Goal: Task Accomplishment & Management: Complete application form

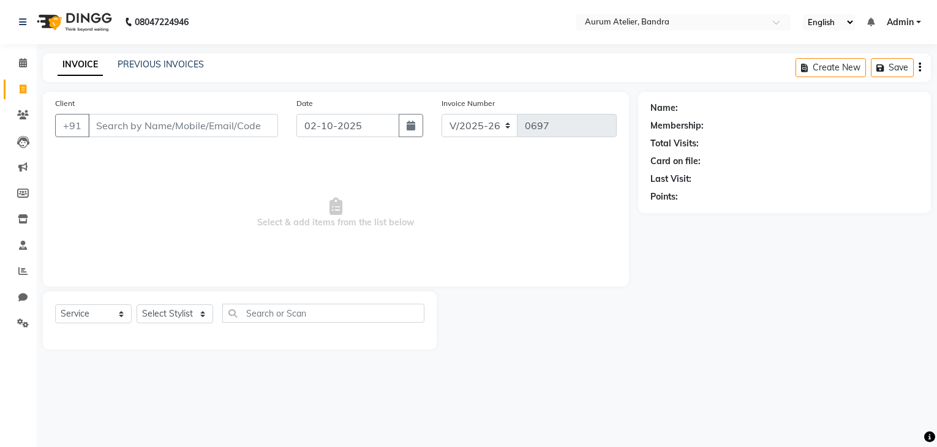
select select "7410"
select select "service"
click at [235, 124] on input "Client" at bounding box center [183, 125] width 190 height 23
click at [176, 311] on select "Select Stylist ADITYA [PERSON_NAME] chariya [PERSON_NAME] [PERSON_NAME] [PERSON…" at bounding box center [175, 313] width 77 height 19
select select "66082"
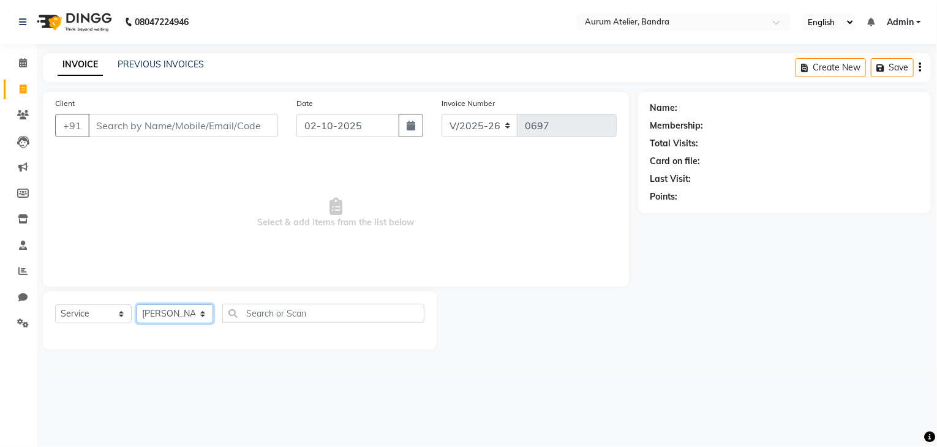
click at [137, 305] on select "Select Stylist ADITYA [PERSON_NAME] chariya [PERSON_NAME] [PERSON_NAME] [PERSON…" at bounding box center [175, 313] width 77 height 19
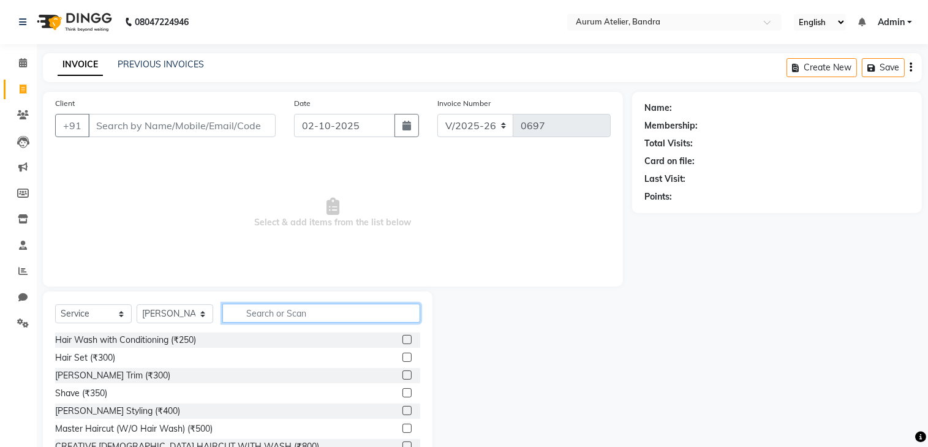
click at [293, 315] on input "text" at bounding box center [321, 313] width 198 height 19
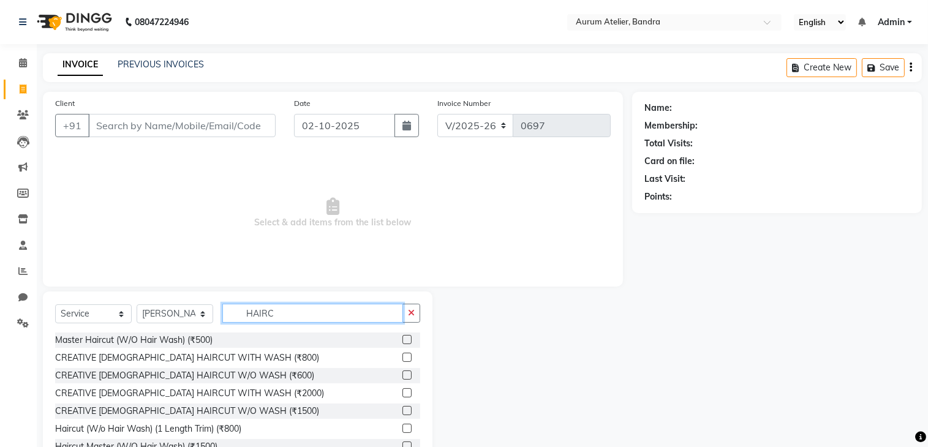
type input "HAIRC"
click at [402, 374] on label at bounding box center [406, 375] width 9 height 9
click at [402, 374] on input "checkbox" at bounding box center [406, 376] width 8 height 8
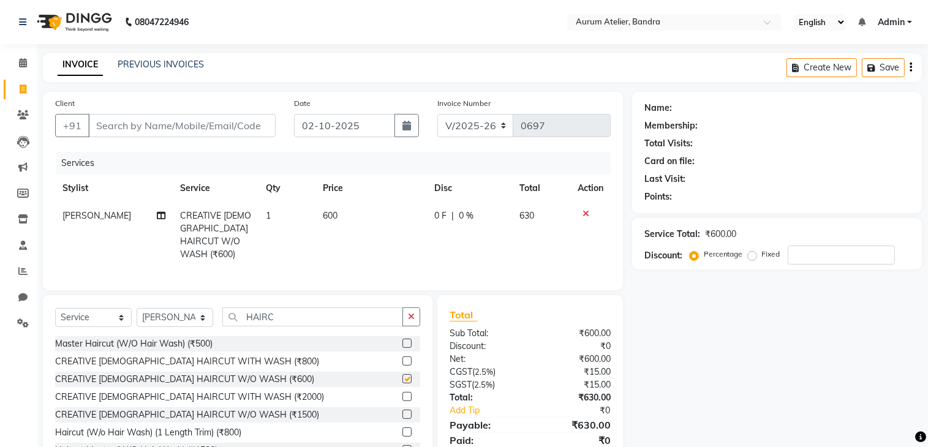
checkbox input "false"
click at [342, 315] on input "HAIRC" at bounding box center [312, 317] width 181 height 19
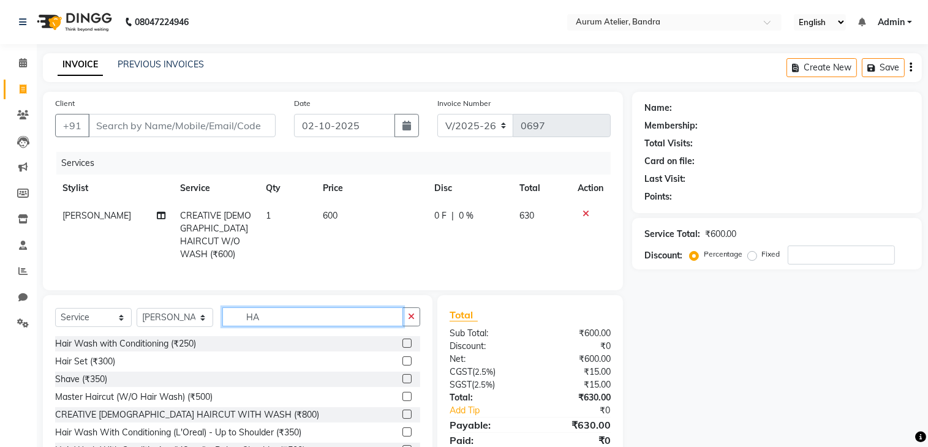
type input "H"
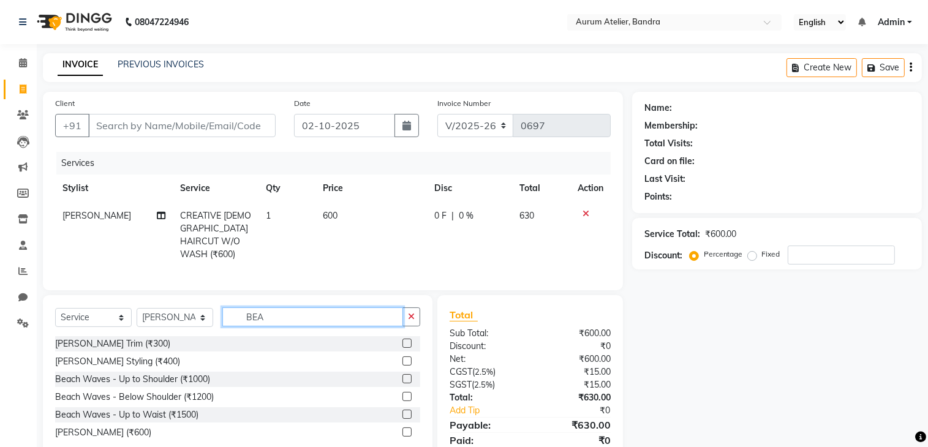
type input "BEA"
click at [405, 339] on label at bounding box center [406, 343] width 9 height 9
click at [405, 340] on input "checkbox" at bounding box center [406, 344] width 8 height 8
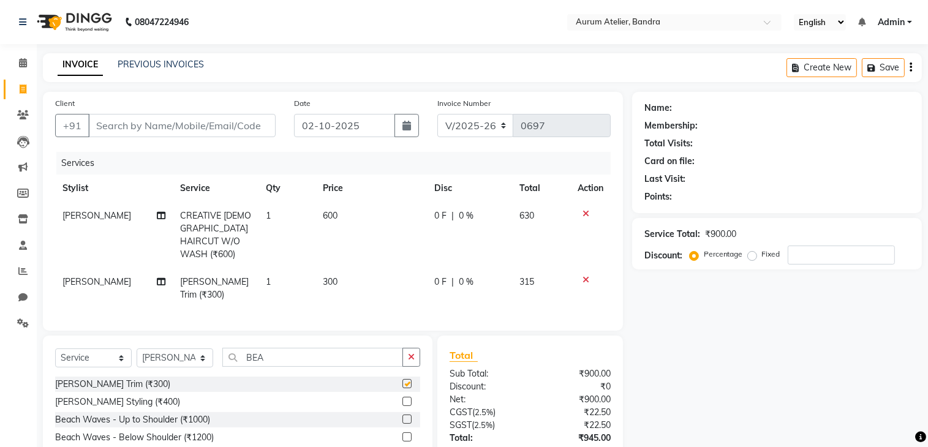
checkbox input "false"
click at [116, 127] on input "Client" at bounding box center [181, 125] width 187 height 23
type input "A"
type input "0"
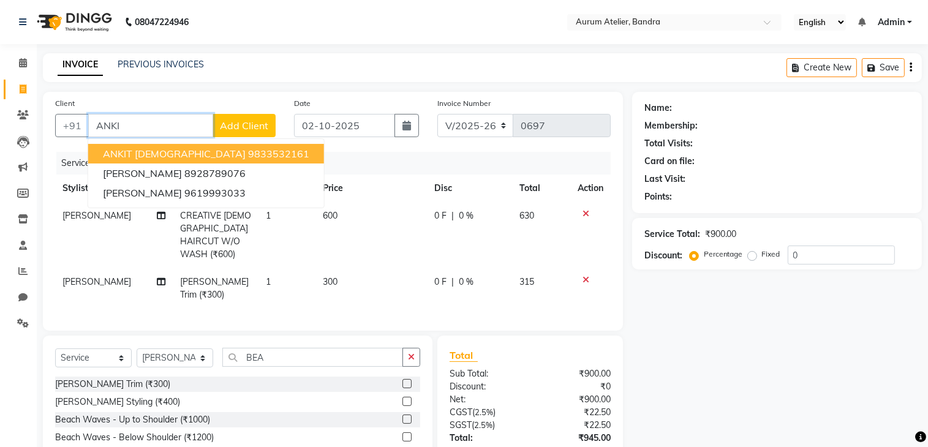
click at [173, 148] on span "ANKIT [DEMOGRAPHIC_DATA]" at bounding box center [174, 154] width 143 height 12
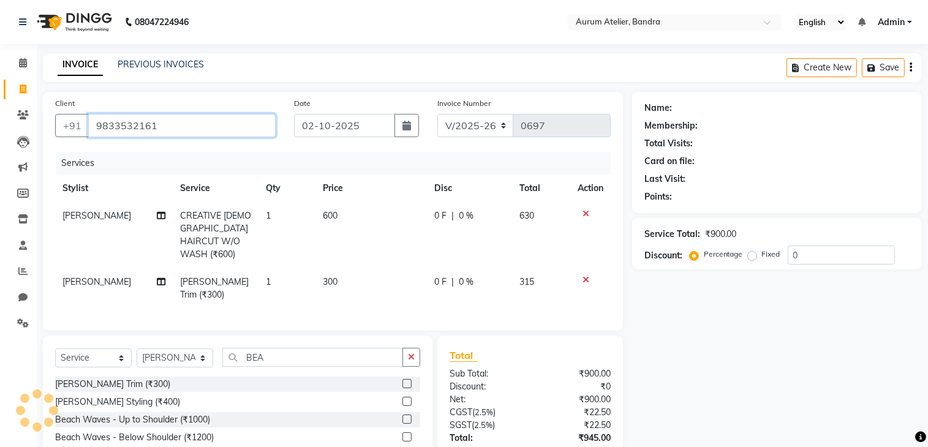
type input "9833532161"
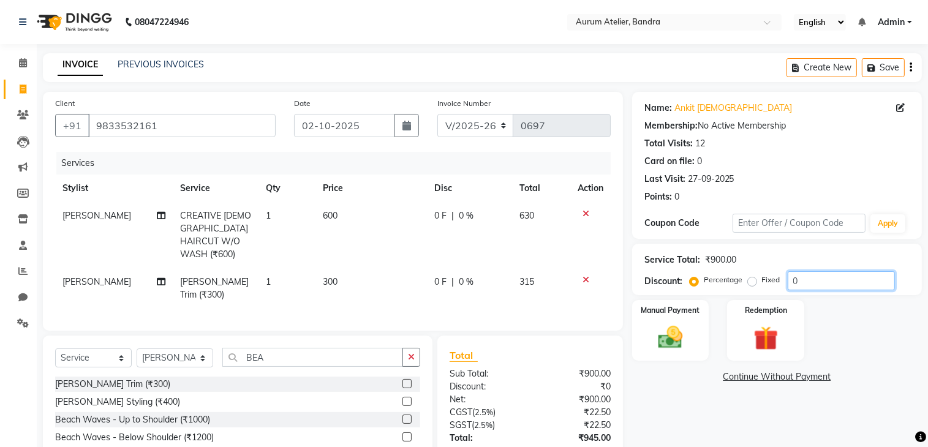
click at [821, 275] on input "0" at bounding box center [841, 280] width 107 height 19
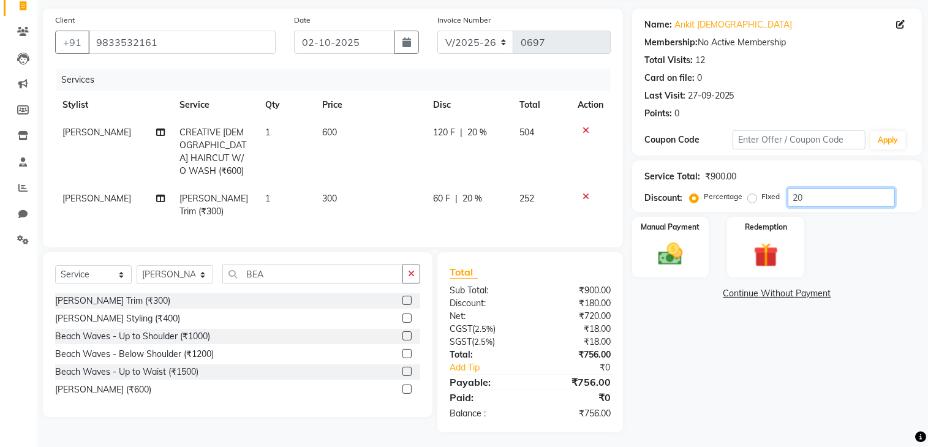
scroll to position [84, 0]
type input "20"
click at [343, 132] on td "600" at bounding box center [370, 151] width 111 height 66
select select "66082"
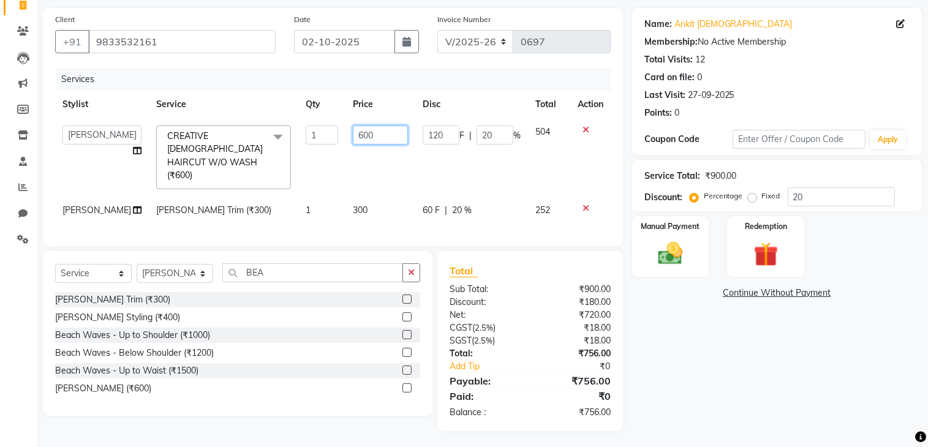
click at [360, 135] on input "600" at bounding box center [380, 135] width 55 height 19
type input "6"
type input "500"
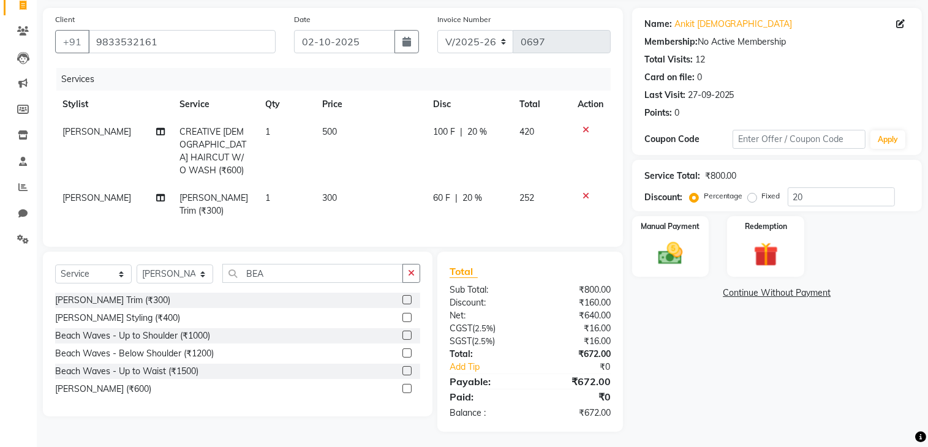
click at [363, 164] on td "500" at bounding box center [370, 151] width 111 height 66
select select "66082"
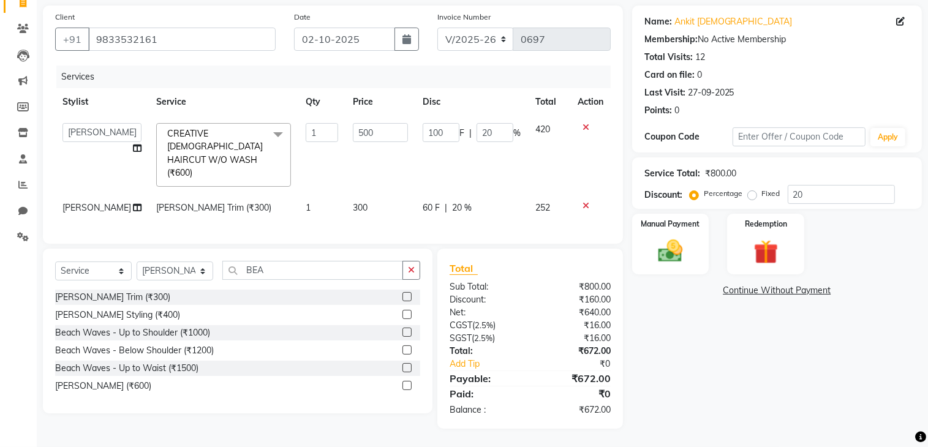
scroll to position [96, 0]
click at [484, 31] on select "C/2025-26 V/2025 V/2025-26" at bounding box center [475, 39] width 77 height 23
select select "7590"
click at [437, 28] on select "C/2025-26 V/2025 V/2025-26" at bounding box center [475, 39] width 77 height 23
type input "1538"
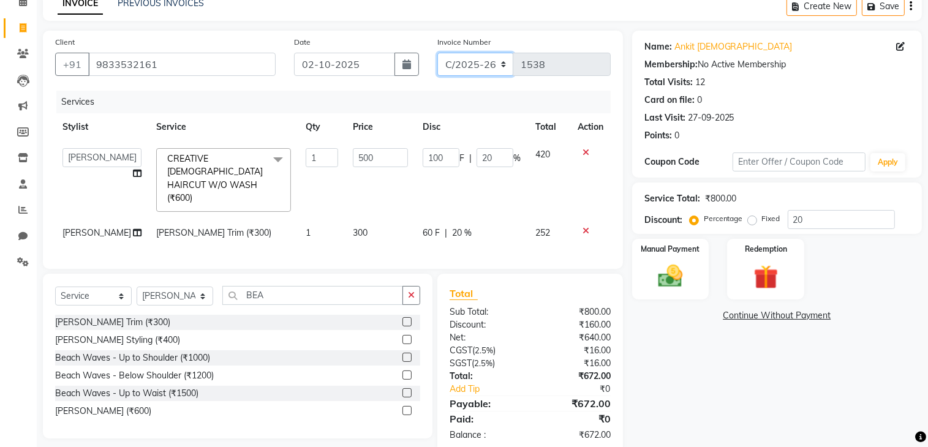
scroll to position [0, 0]
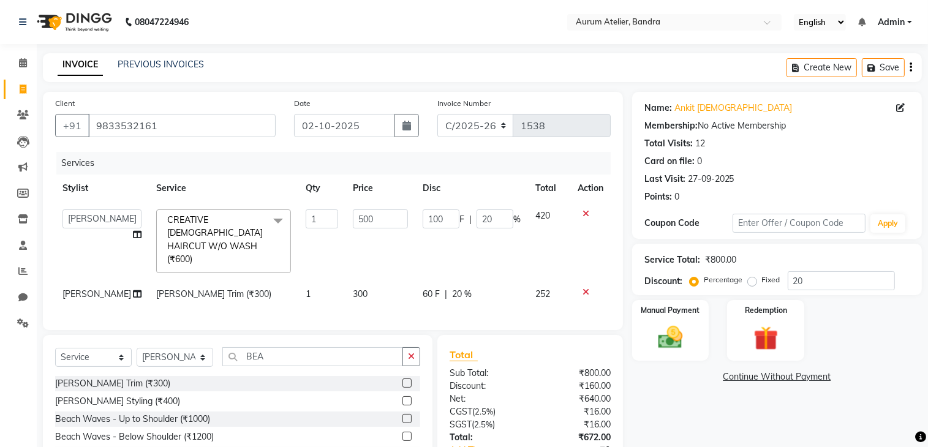
click at [913, 67] on div "Create New Save" at bounding box center [854, 67] width 135 height 29
click at [908, 70] on div "Create New Save" at bounding box center [854, 67] width 135 height 29
click at [915, 69] on div "Create New Save" at bounding box center [854, 67] width 135 height 29
click at [911, 68] on icon "button" at bounding box center [911, 67] width 2 height 1
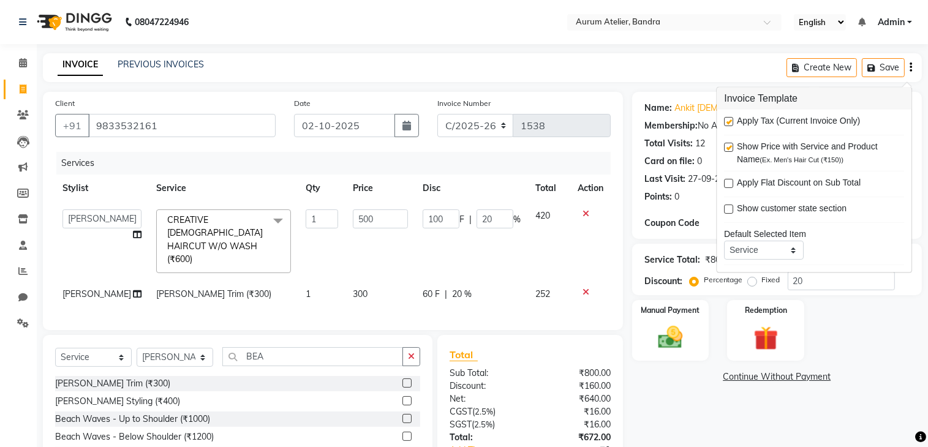
click at [728, 121] on label at bounding box center [728, 121] width 9 height 9
click at [728, 121] on input "checkbox" at bounding box center [728, 122] width 8 height 8
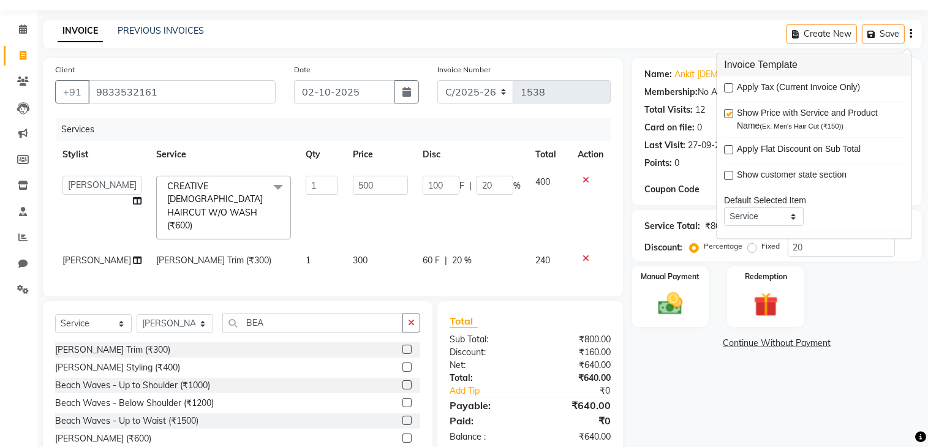
scroll to position [61, 0]
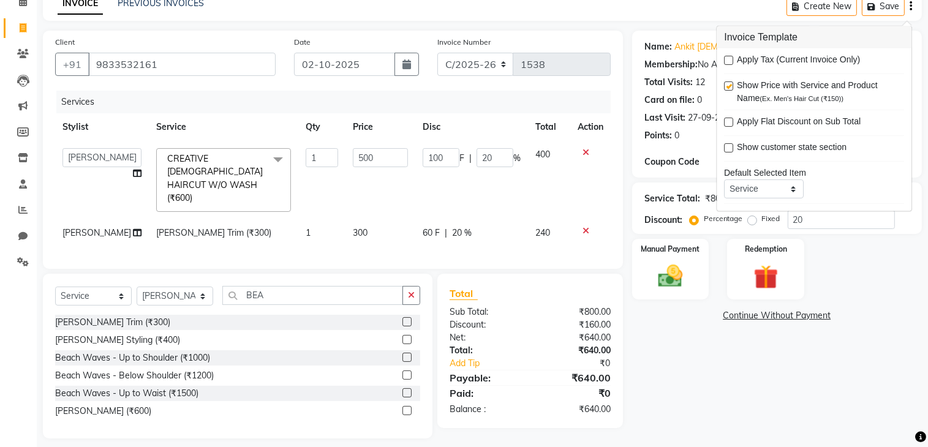
click at [726, 58] on label at bounding box center [728, 60] width 9 height 9
click at [726, 58] on input "checkbox" at bounding box center [728, 61] width 8 height 8
checkbox input "true"
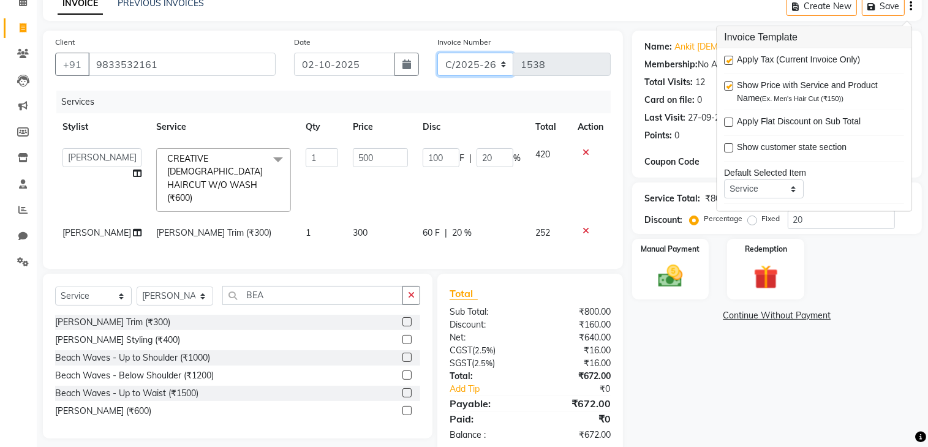
click at [492, 66] on select "C/2025-26 V/2025 V/2025-26" at bounding box center [475, 64] width 77 height 23
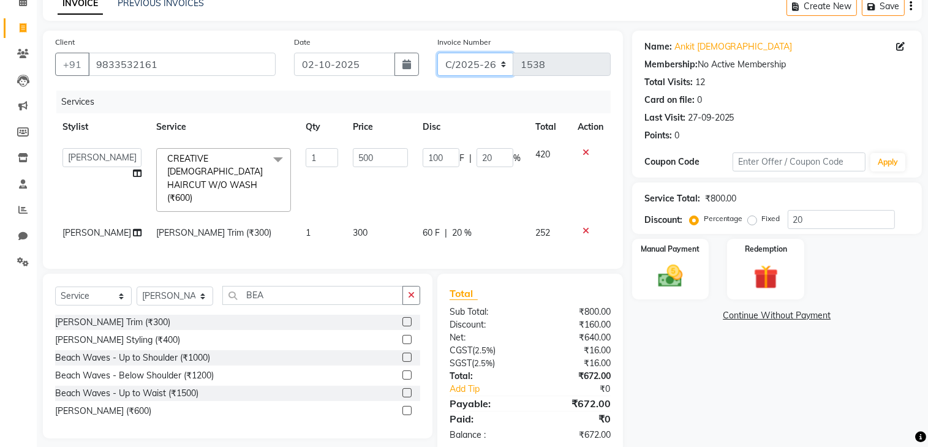
select select "7410"
click at [437, 53] on select "C/2025-26 V/2025 V/2025-26" at bounding box center [475, 64] width 77 height 23
type input "0697"
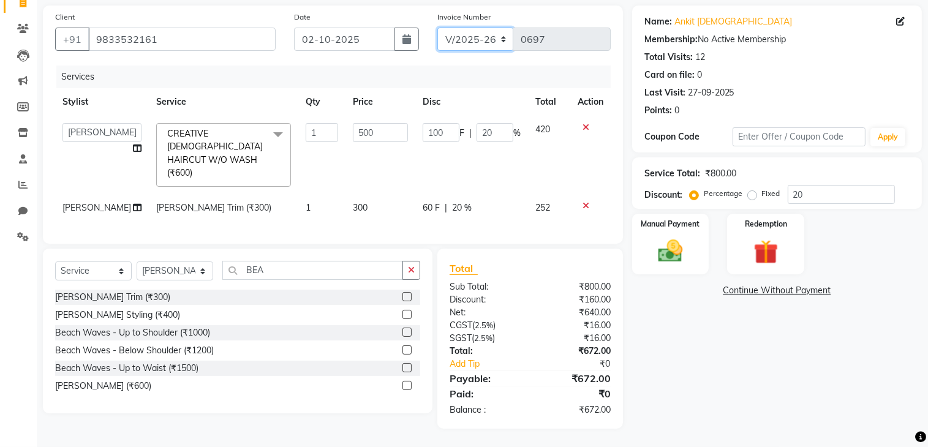
scroll to position [34, 0]
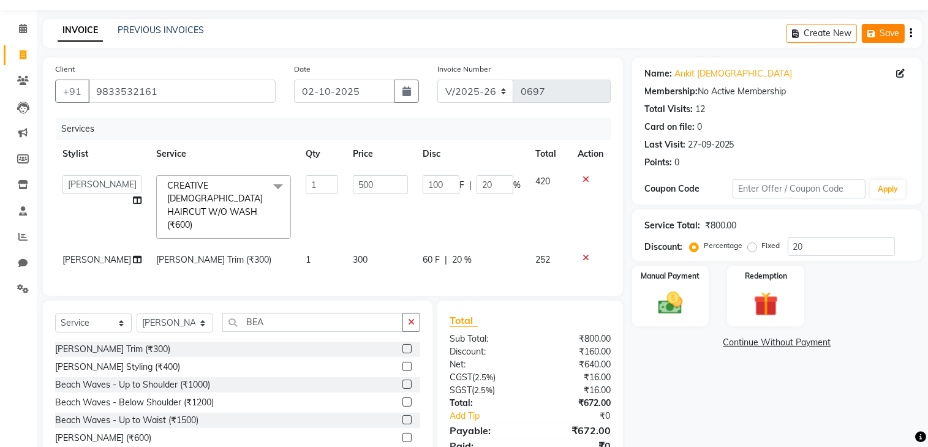
click at [874, 35] on icon "button" at bounding box center [873, 33] width 12 height 9
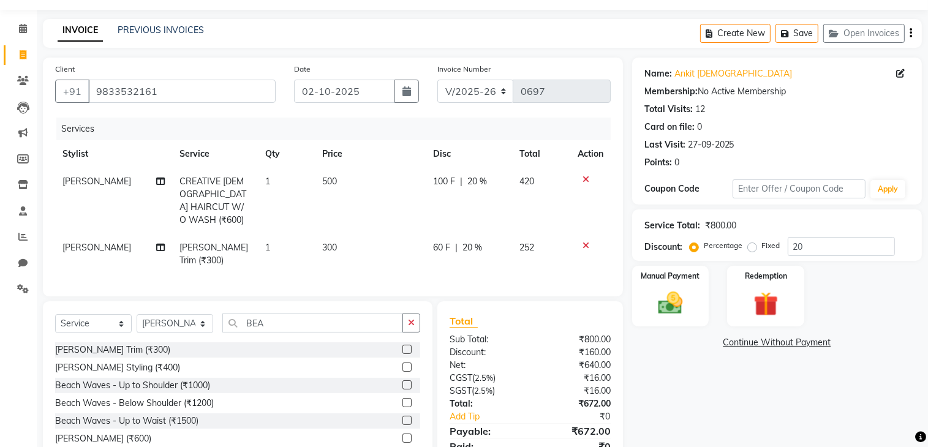
drag, startPoint x: 730, startPoint y: 32, endPoint x: 722, endPoint y: 38, distance: 9.7
click at [730, 32] on button "Create New" at bounding box center [735, 33] width 70 height 19
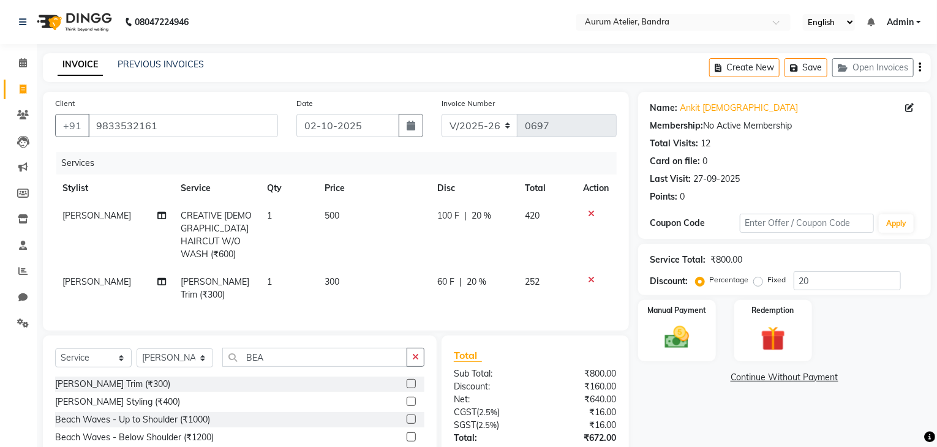
select select "7410"
select select "service"
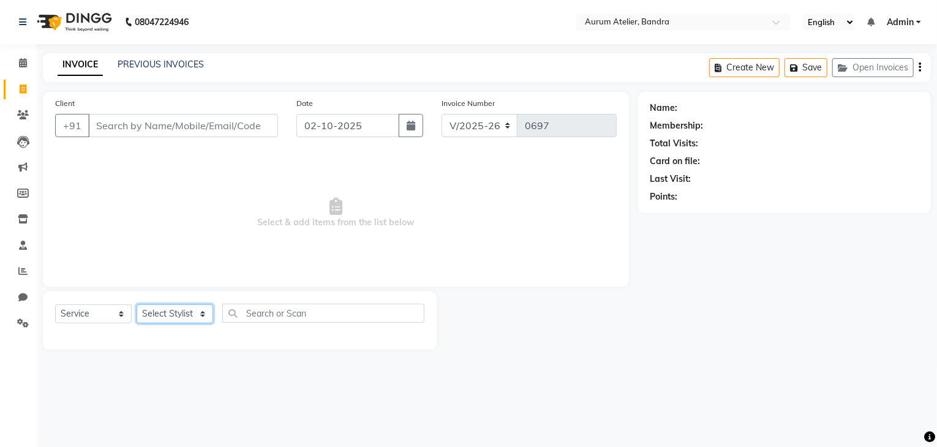
click at [165, 314] on select "Select Stylist ADITYA [PERSON_NAME] chariya [PERSON_NAME] [PERSON_NAME] [PERSON…" at bounding box center [175, 313] width 77 height 19
select select "66081"
click at [137, 305] on select "Select Stylist ADITYA [PERSON_NAME] chariya [PERSON_NAME] [PERSON_NAME] [PERSON…" at bounding box center [175, 313] width 77 height 19
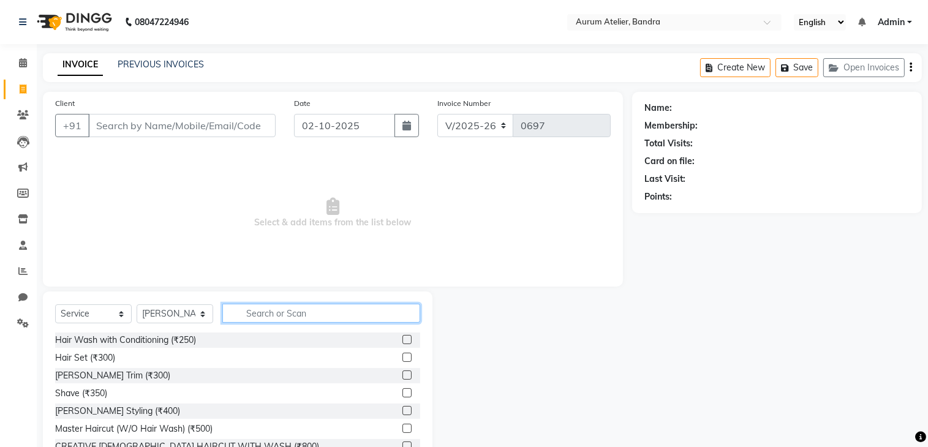
click at [274, 312] on input "text" at bounding box center [321, 313] width 198 height 19
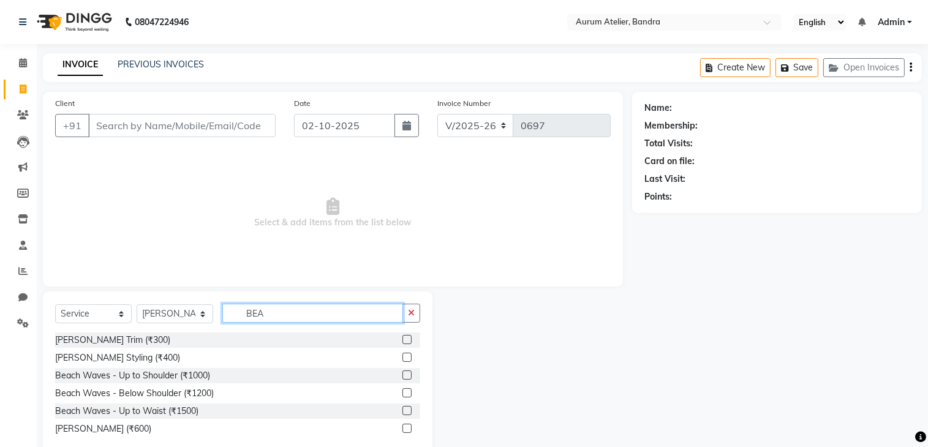
type input "BEA"
click at [407, 341] on label at bounding box center [406, 339] width 9 height 9
click at [407, 341] on input "checkbox" at bounding box center [406, 340] width 8 height 8
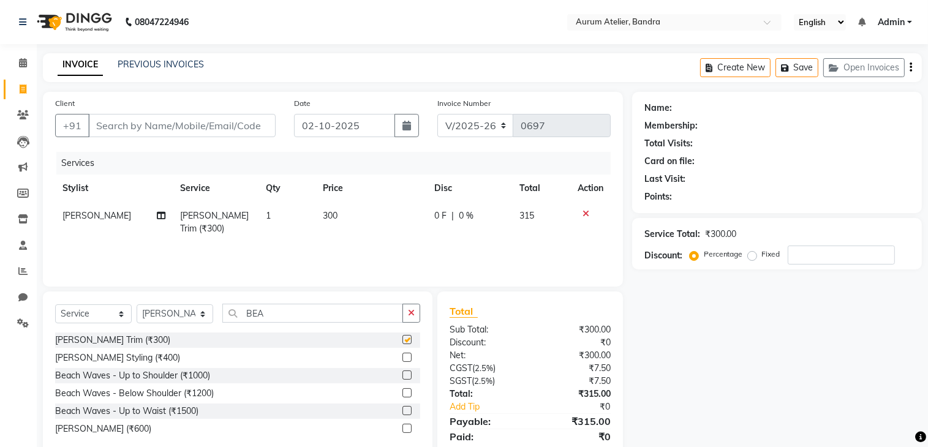
checkbox input "false"
click at [246, 132] on input "Client" at bounding box center [181, 125] width 187 height 23
type input "V"
type input "0"
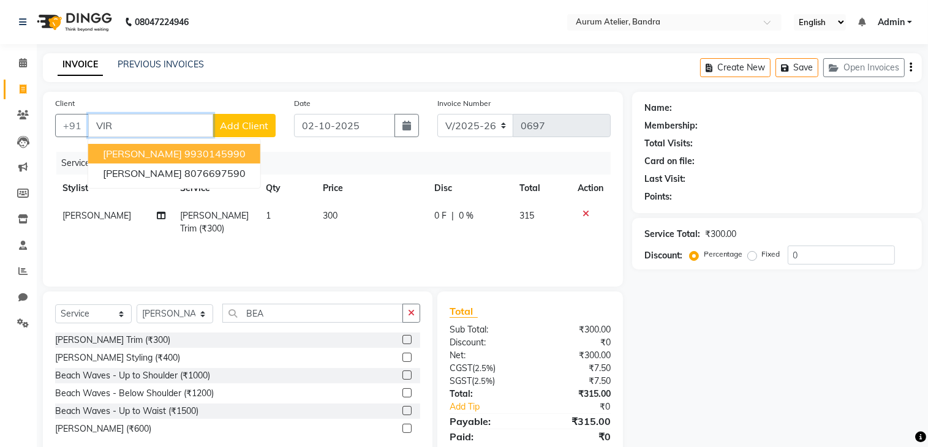
click at [184, 156] on ngb-highlight "9930145990" at bounding box center [214, 154] width 61 height 12
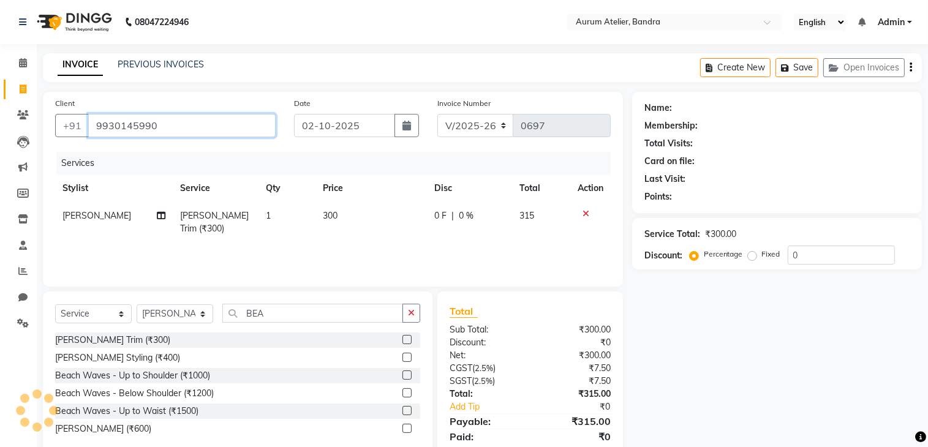
type input "9930145990"
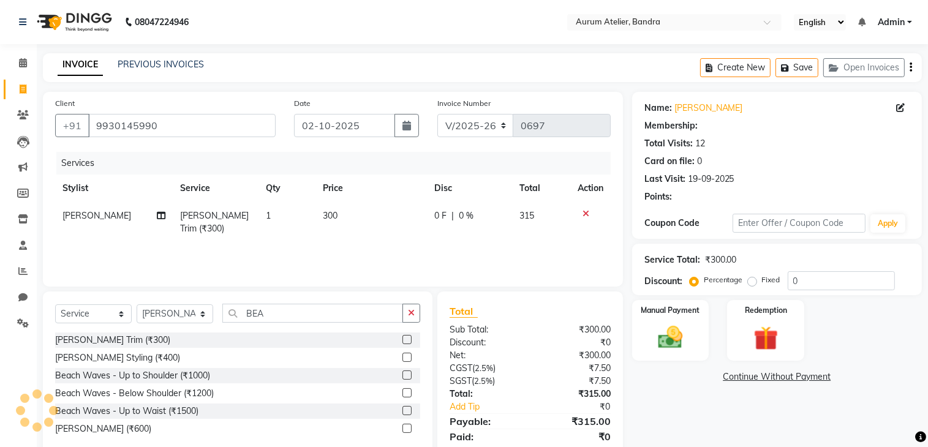
type input "20"
select select "1: Object"
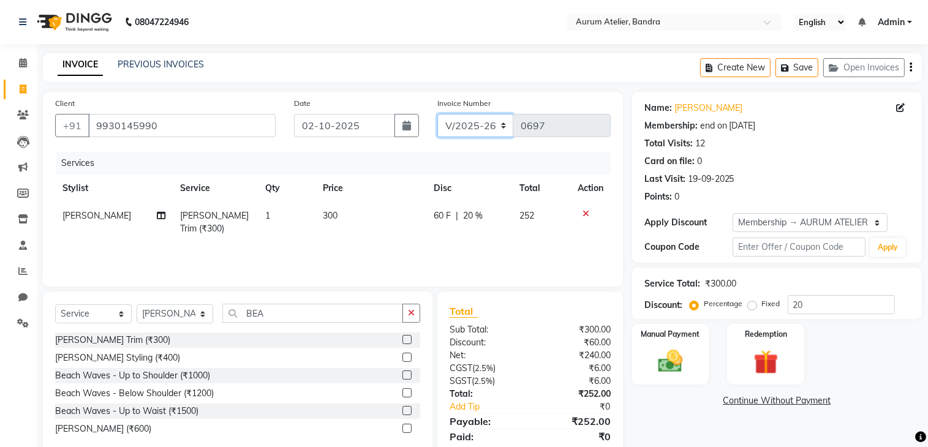
click at [472, 127] on select "C/2025-26 V/2025 V/2025-26" at bounding box center [475, 125] width 77 height 23
select select "7590"
click at [437, 114] on select "C/2025-26 V/2025 V/2025-26" at bounding box center [475, 125] width 77 height 23
type input "1538"
click at [482, 136] on select "C/2025-26 V/2025 V/2025-26" at bounding box center [475, 125] width 77 height 23
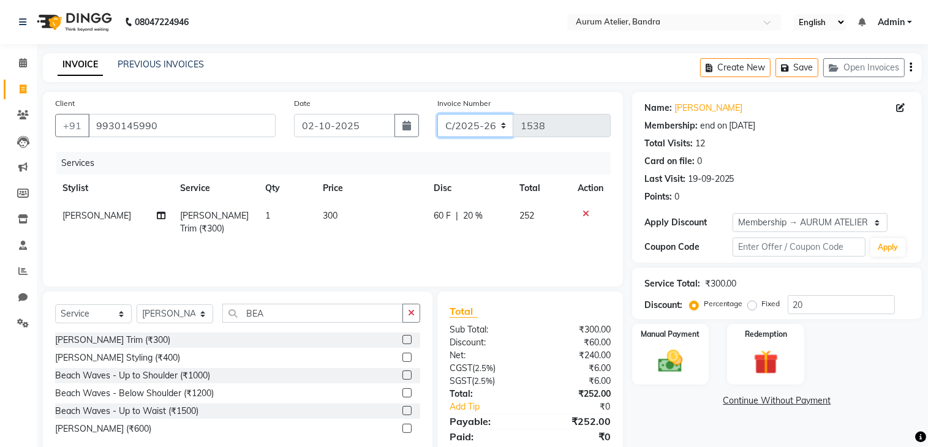
select select "7410"
click at [437, 114] on select "C/2025-26 V/2025 V/2025-26" at bounding box center [475, 125] width 77 height 23
type input "0697"
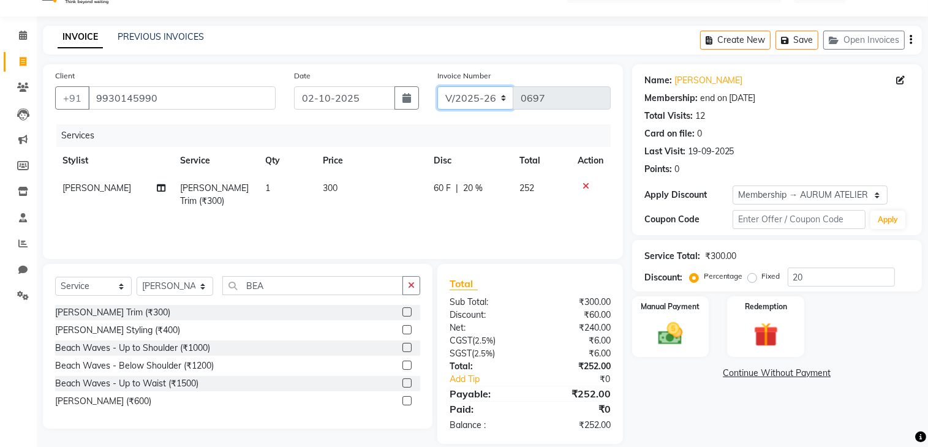
scroll to position [43, 0]
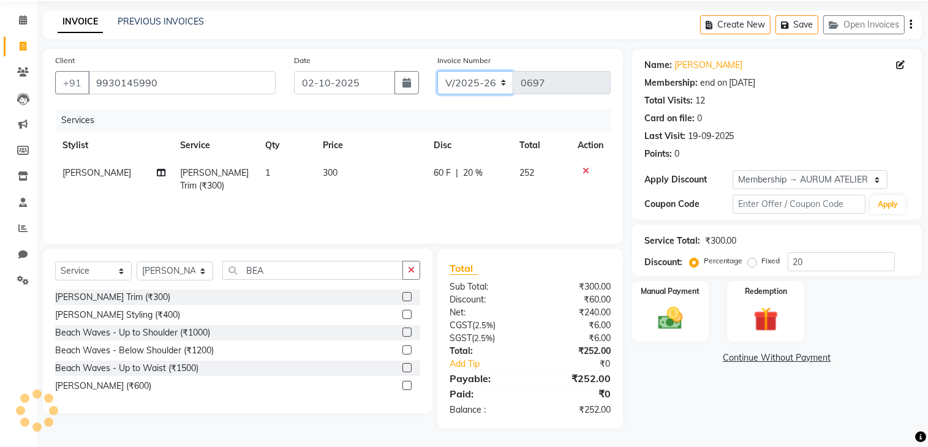
click at [467, 81] on select "C/2025-26 V/2025 V/2025-26" at bounding box center [475, 82] width 77 height 23
select select "7590"
click at [437, 71] on select "C/2025-26 V/2025 V/2025-26" at bounding box center [475, 82] width 77 height 23
type input "1538"
drag, startPoint x: 671, startPoint y: 317, endPoint x: 666, endPoint y: 336, distance: 20.2
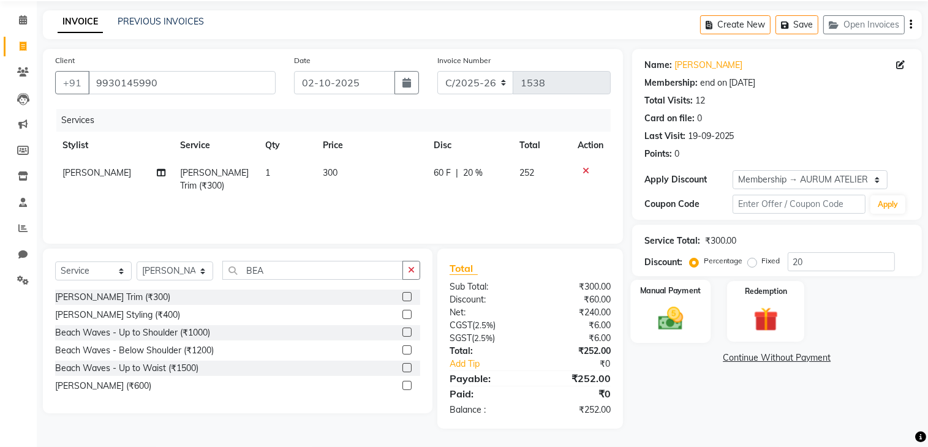
click at [671, 317] on img at bounding box center [670, 318] width 41 height 29
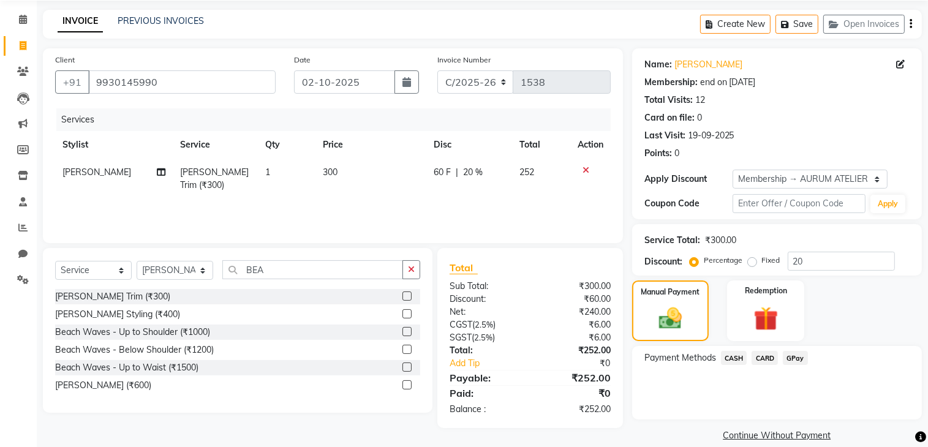
click at [730, 357] on span "CASH" at bounding box center [734, 358] width 26 height 14
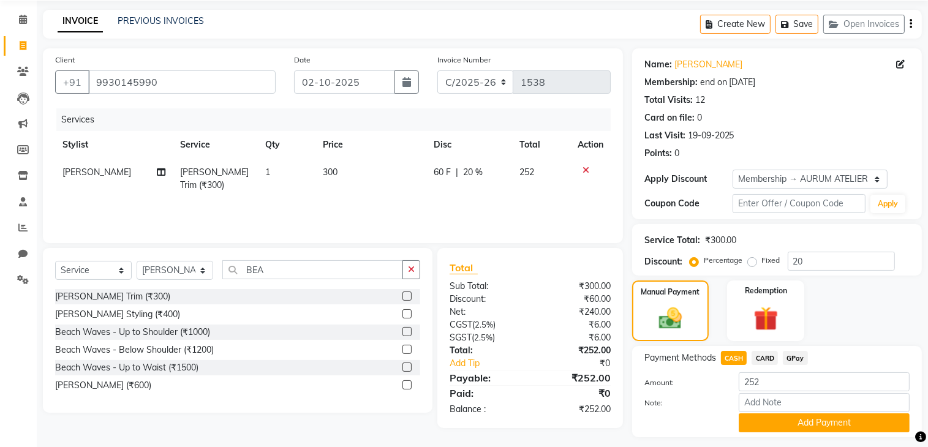
scroll to position [78, 0]
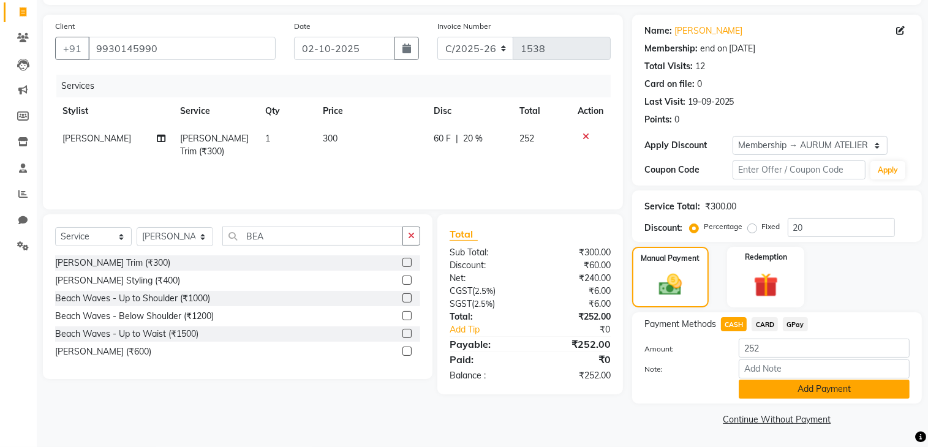
click at [774, 390] on button "Add Payment" at bounding box center [824, 389] width 171 height 19
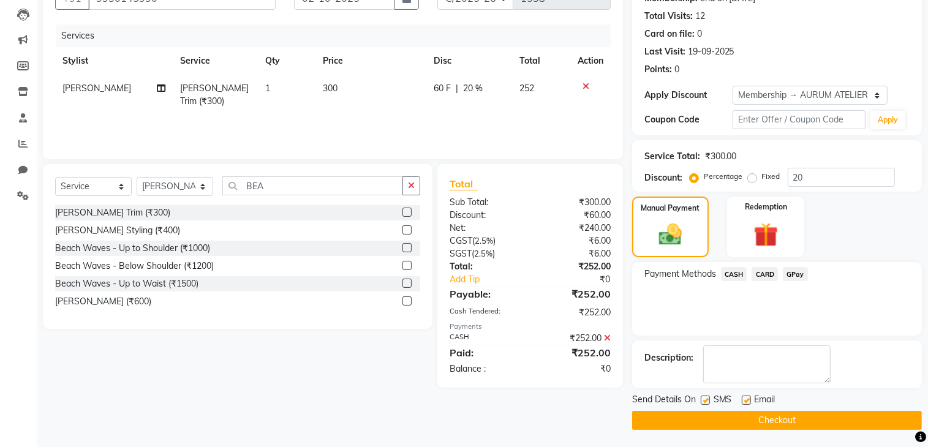
scroll to position [128, 0]
click at [765, 417] on button "Checkout" at bounding box center [777, 419] width 290 height 19
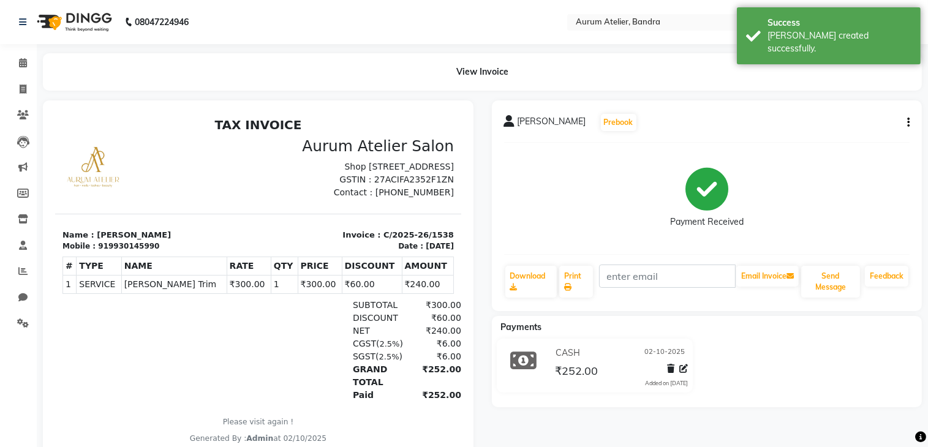
select select "7410"
select select "service"
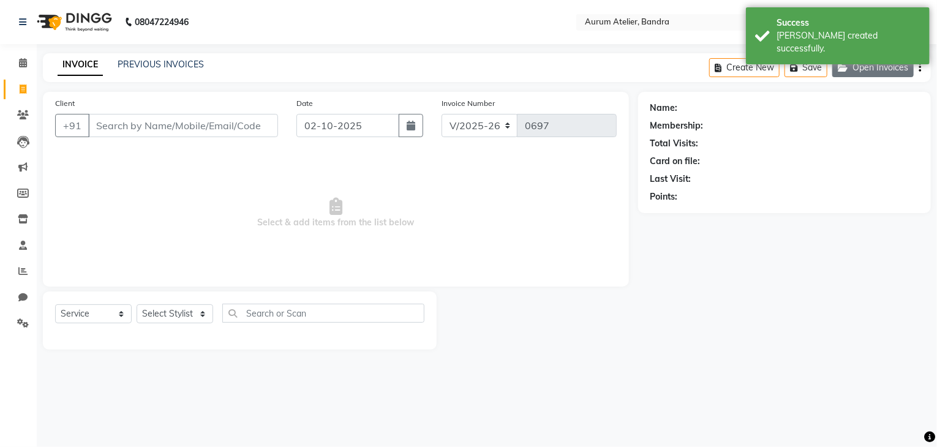
click at [862, 66] on button "Open Invoices" at bounding box center [872, 67] width 81 height 19
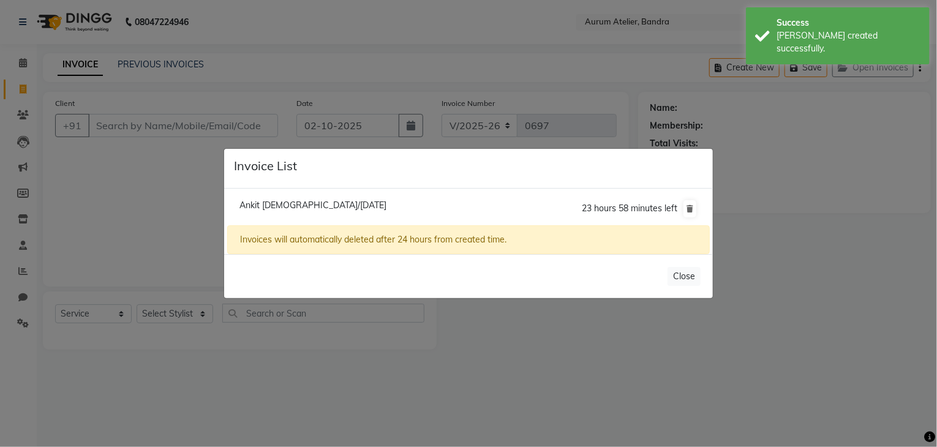
click at [301, 209] on span "Ankit [DEMOGRAPHIC_DATA]/[DATE]" at bounding box center [313, 205] width 147 height 11
type input "9833532161"
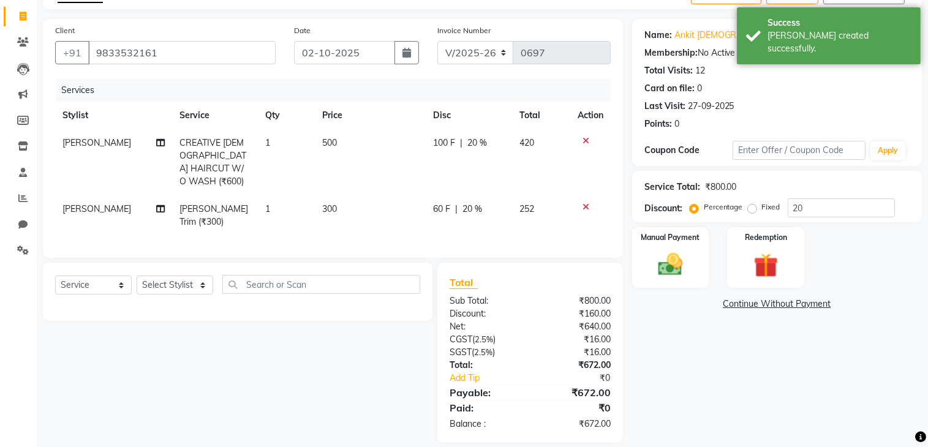
scroll to position [84, 0]
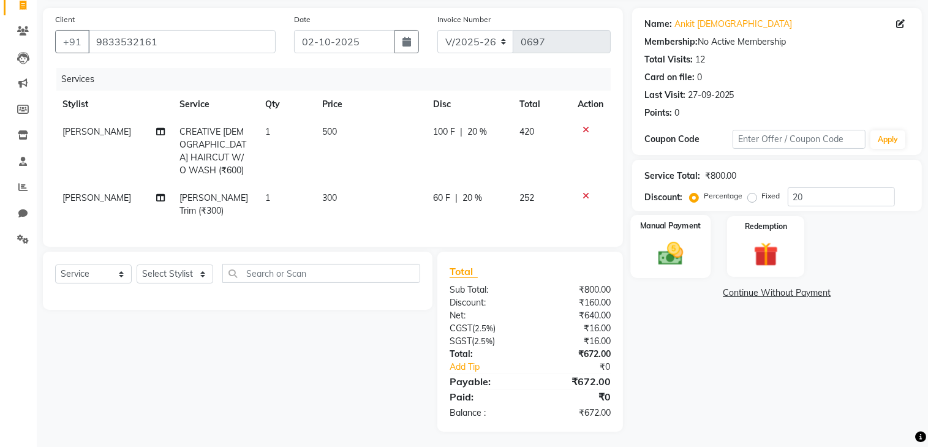
click at [672, 251] on img at bounding box center [670, 254] width 41 height 29
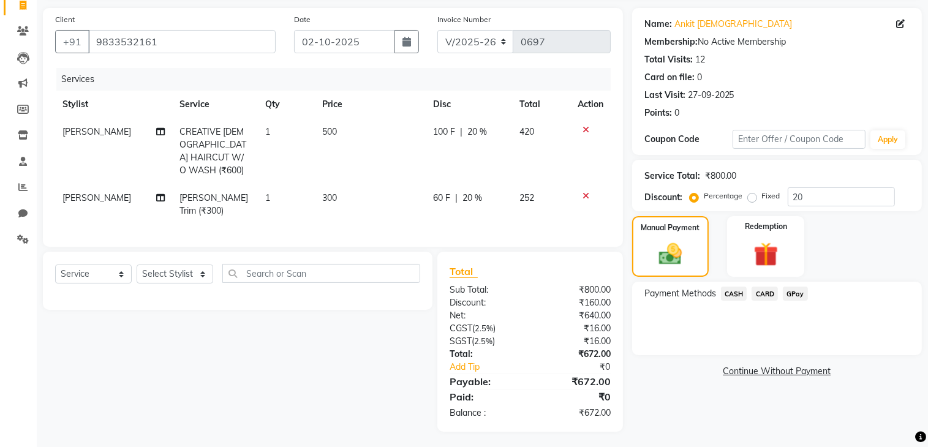
click at [799, 295] on span "GPay" at bounding box center [795, 294] width 25 height 14
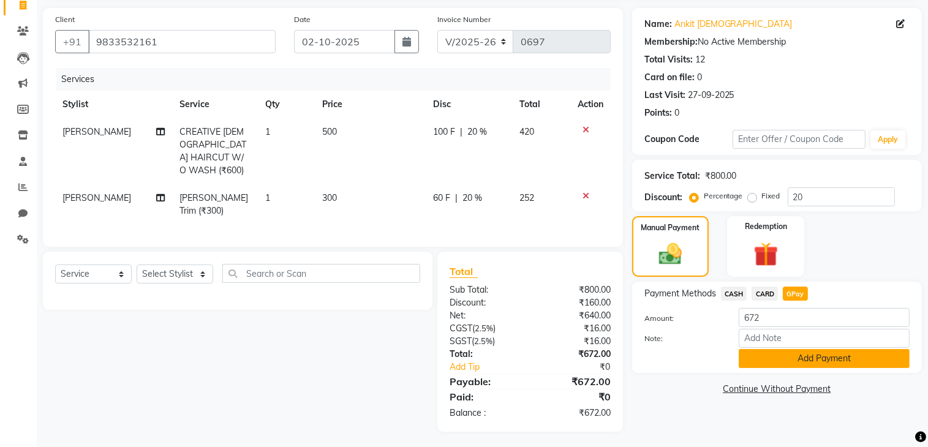
click at [816, 365] on button "Add Payment" at bounding box center [824, 358] width 171 height 19
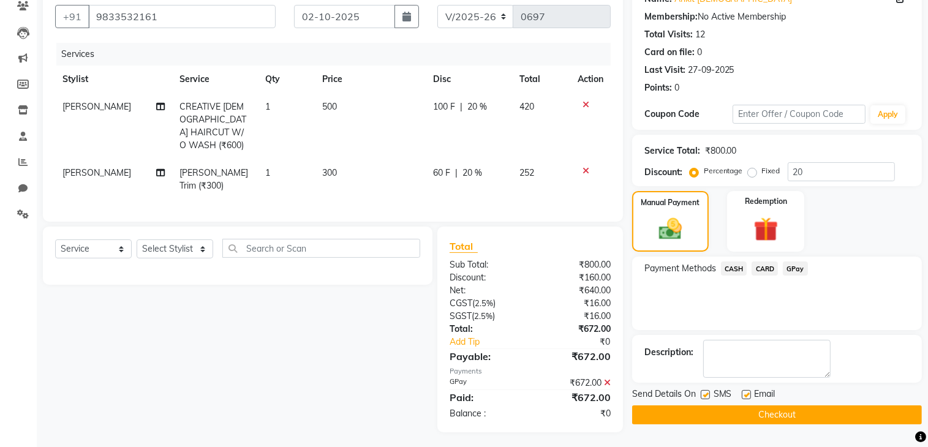
scroll to position [110, 0]
click at [728, 417] on button "Checkout" at bounding box center [777, 414] width 290 height 19
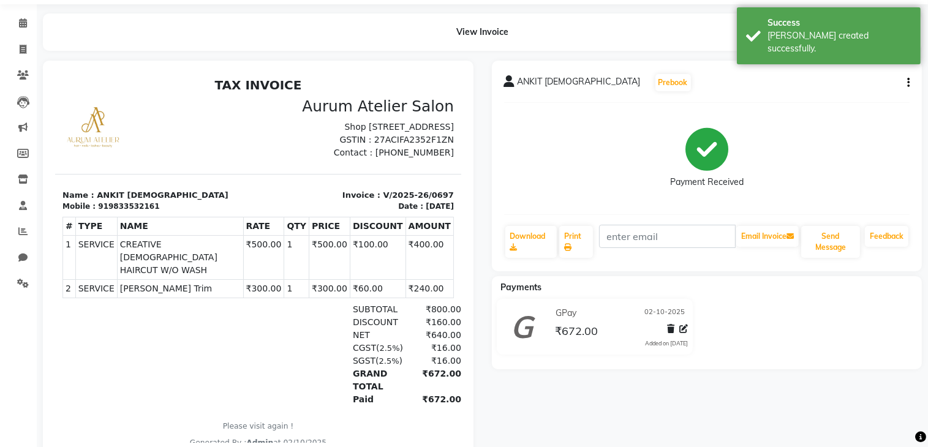
scroll to position [61, 0]
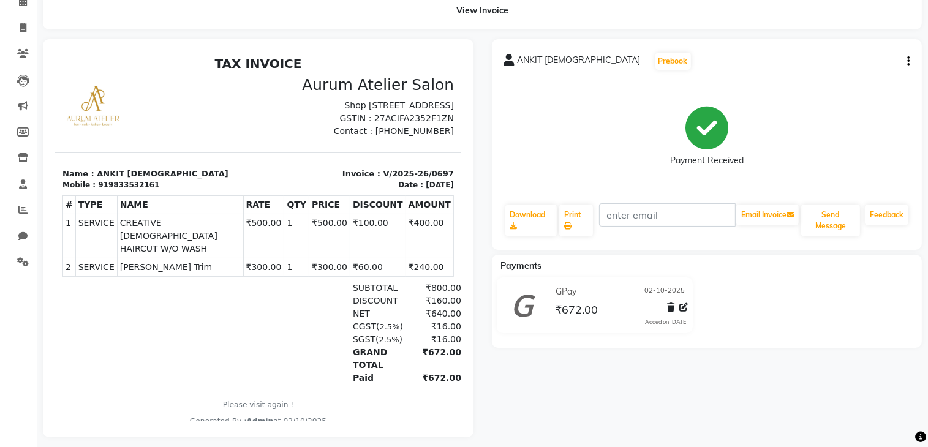
click at [908, 62] on icon "button" at bounding box center [908, 61] width 2 height 1
click at [828, 62] on div "Edit Item Staff" at bounding box center [847, 61] width 84 height 15
select select
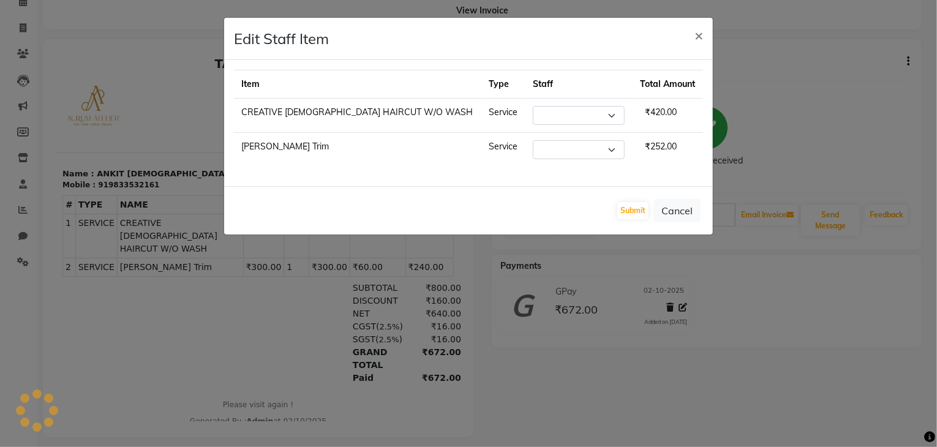
select select "66082"
click at [629, 205] on button "Submit" at bounding box center [632, 210] width 31 height 17
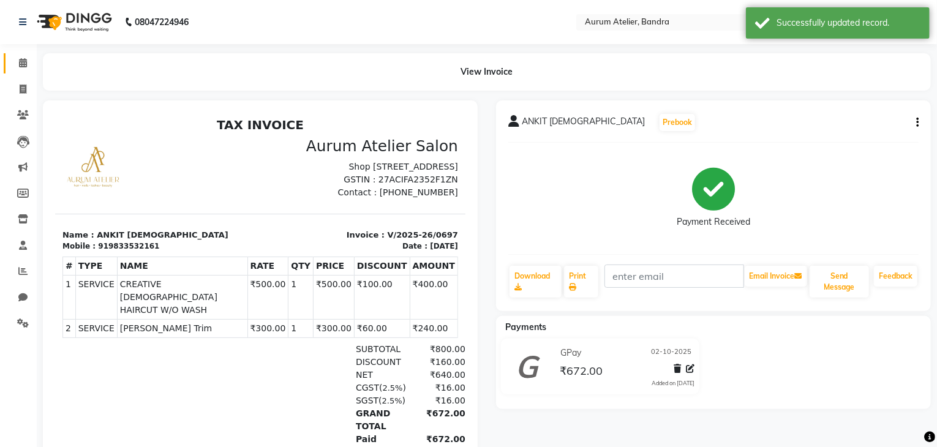
select select "7410"
select select "service"
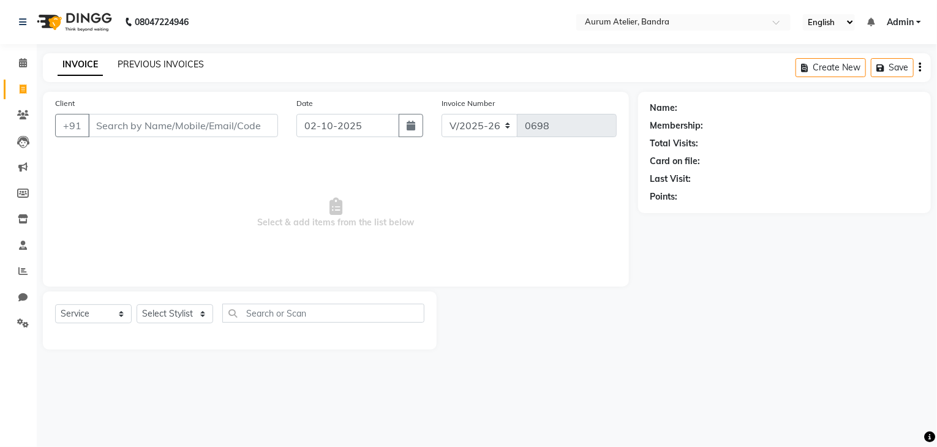
click at [135, 64] on link "PREVIOUS INVOICES" at bounding box center [161, 64] width 86 height 11
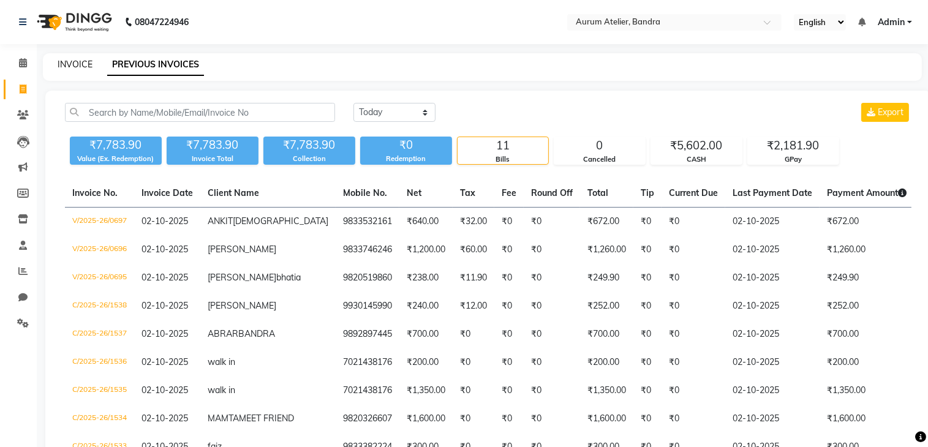
click at [74, 66] on link "INVOICE" at bounding box center [75, 64] width 35 height 11
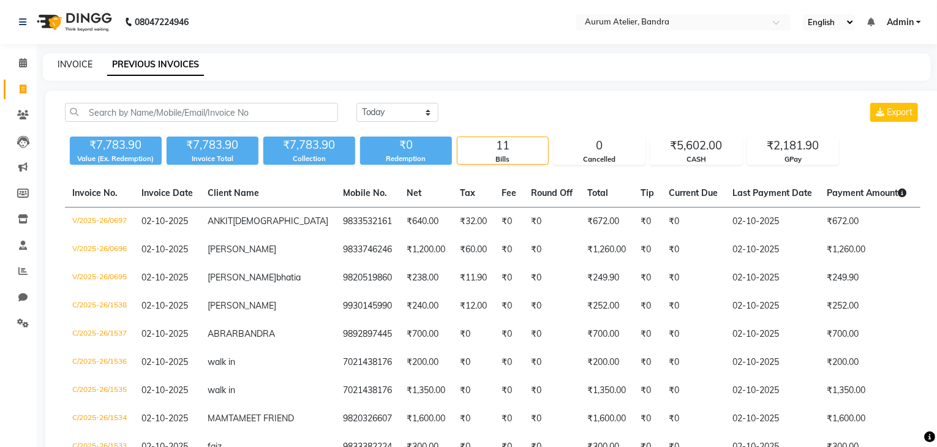
select select "7410"
select select "service"
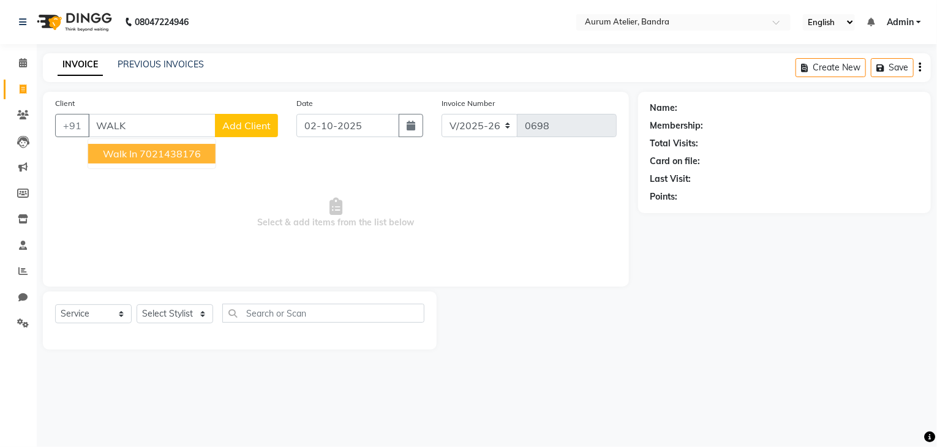
click at [154, 153] on ngb-highlight "7021438176" at bounding box center [170, 154] width 61 height 12
type input "7021438176"
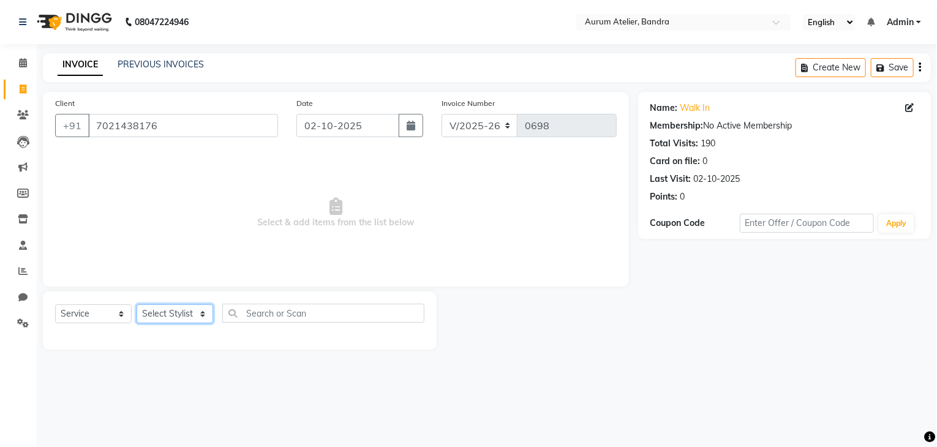
click at [181, 315] on select "Select Stylist ADITYA [PERSON_NAME] chariya [PERSON_NAME] [PERSON_NAME] [PERSON…" at bounding box center [175, 313] width 77 height 19
select select "66082"
click at [137, 305] on select "Select Stylist ADITYA [PERSON_NAME] chariya [PERSON_NAME] [PERSON_NAME] [PERSON…" at bounding box center [175, 313] width 77 height 19
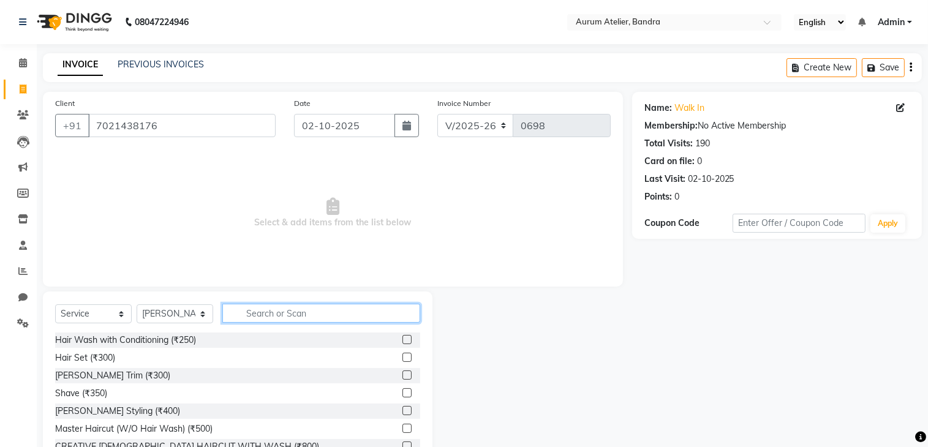
click at [317, 314] on input "text" at bounding box center [321, 313] width 198 height 19
drag, startPoint x: 395, startPoint y: 429, endPoint x: 393, endPoint y: 419, distance: 10.6
click at [402, 429] on label at bounding box center [406, 428] width 9 height 9
click at [402, 429] on input "checkbox" at bounding box center [406, 429] width 8 height 8
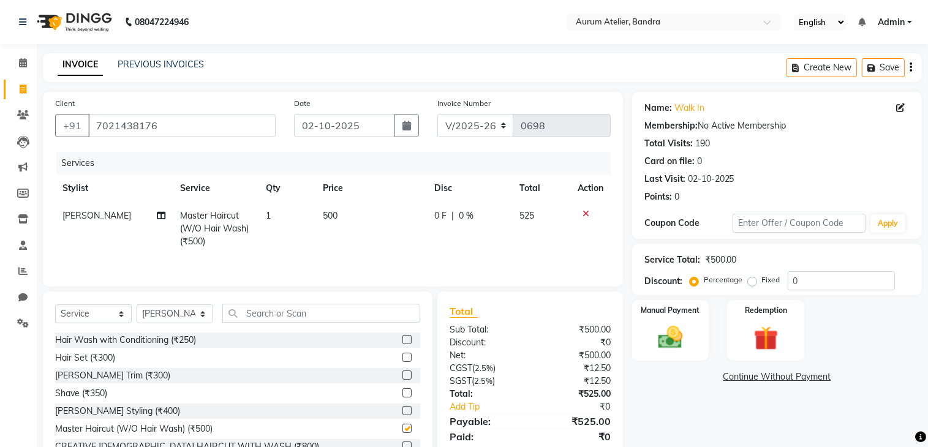
checkbox input "false"
click at [490, 126] on select "C/2025-26 V/2025 V/2025-26" at bounding box center [475, 125] width 77 height 23
select select "7590"
click at [437, 114] on select "C/2025-26 V/2025 V/2025-26" at bounding box center [475, 125] width 77 height 23
type input "1539"
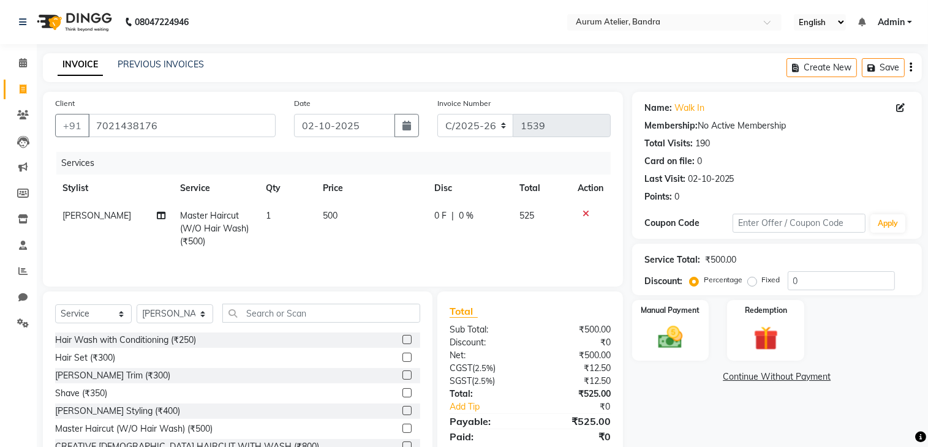
click at [910, 67] on icon "button" at bounding box center [911, 67] width 2 height 1
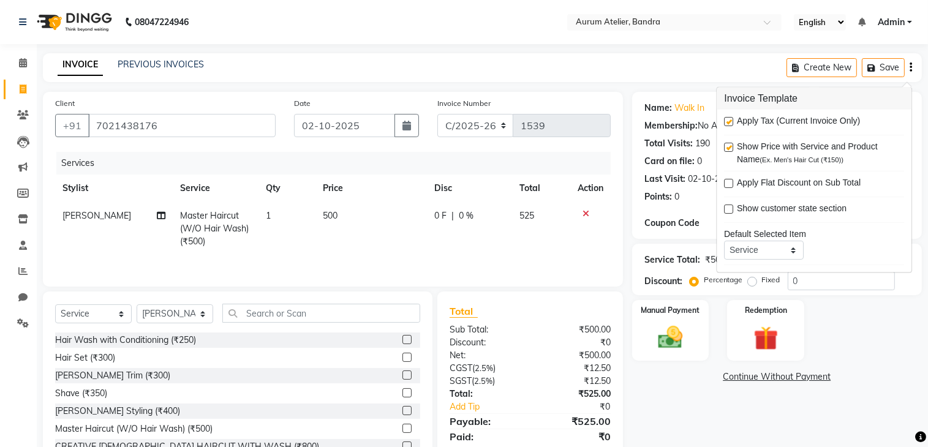
click at [733, 119] on label at bounding box center [728, 121] width 9 height 9
click at [732, 119] on input "checkbox" at bounding box center [728, 122] width 8 height 8
checkbox input "false"
click at [910, 23] on link "Admin" at bounding box center [895, 22] width 34 height 13
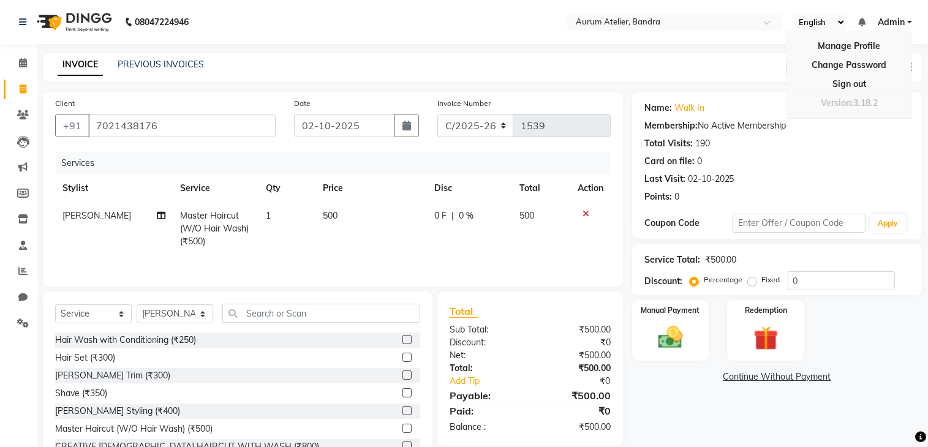
click at [621, 74] on div "INVOICE PREVIOUS INVOICES Create New Save" at bounding box center [482, 67] width 879 height 29
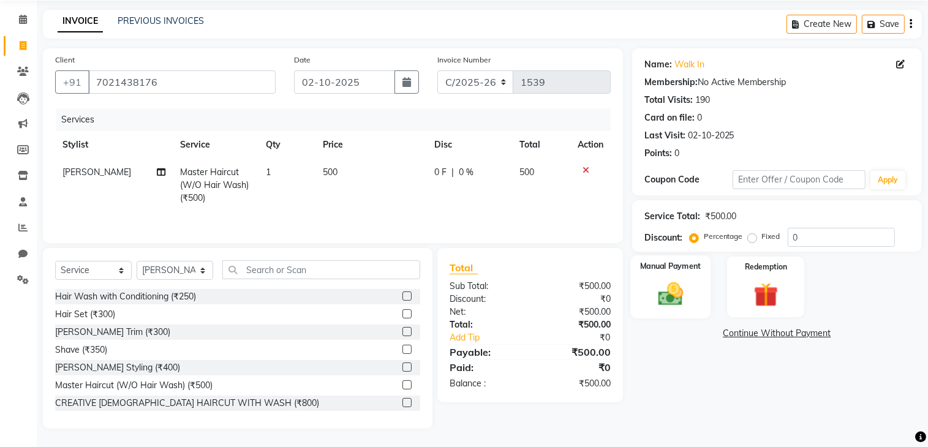
click at [693, 298] on div "Manual Payment" at bounding box center [670, 286] width 80 height 63
click at [730, 334] on span "CASH" at bounding box center [734, 334] width 26 height 14
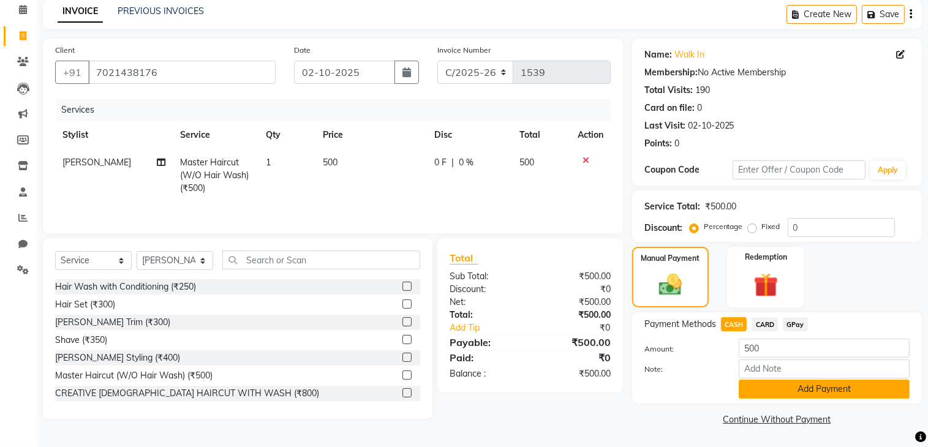
click at [786, 390] on button "Add Payment" at bounding box center [824, 389] width 171 height 19
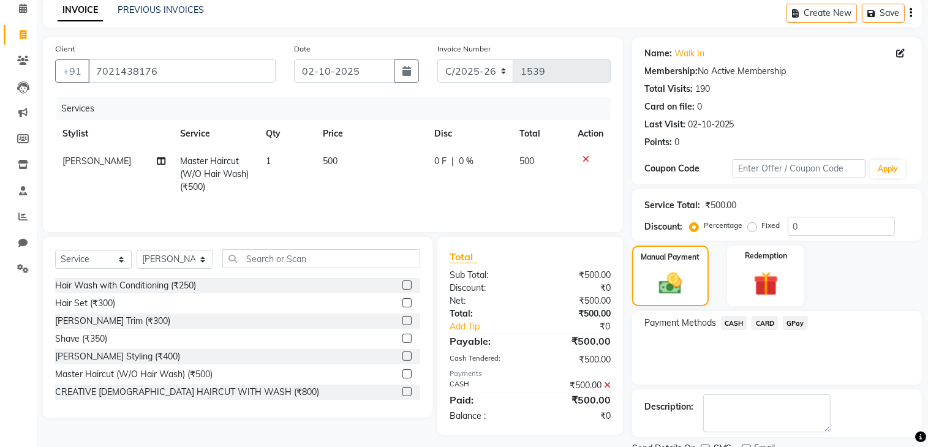
scroll to position [104, 0]
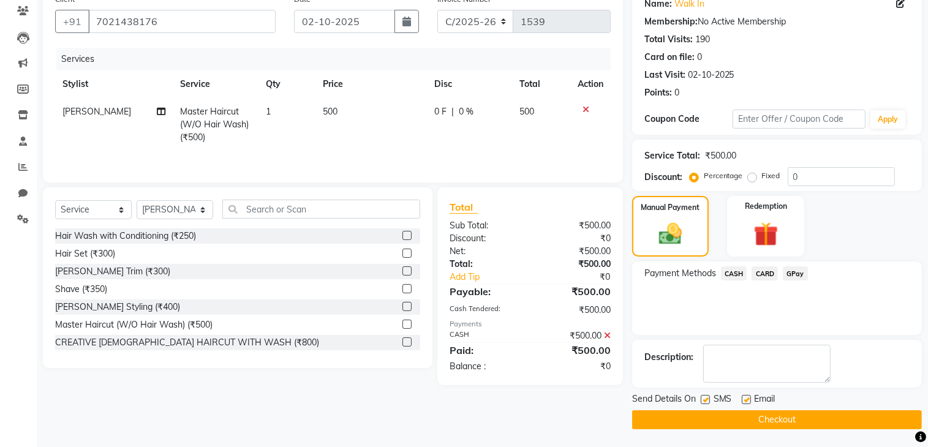
click at [785, 419] on button "Checkout" at bounding box center [777, 419] width 290 height 19
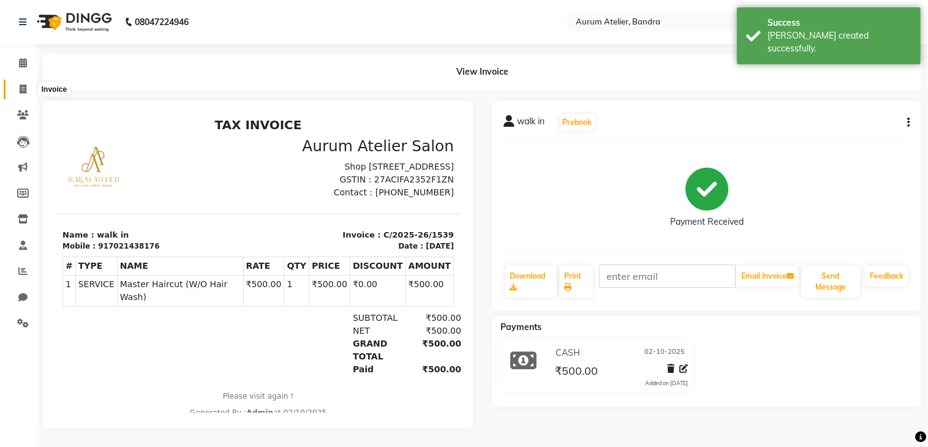
click at [22, 88] on icon at bounding box center [23, 89] width 7 height 9
select select "service"
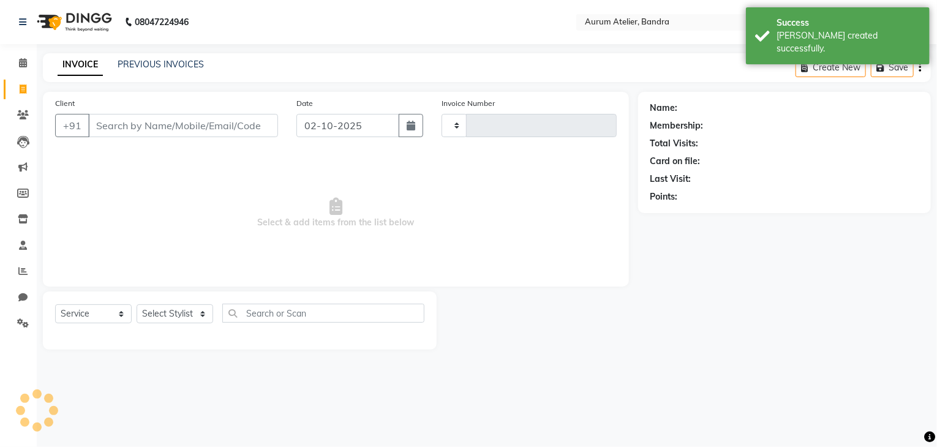
type input "0698"
select select "7410"
click at [194, 67] on link "PREVIOUS INVOICES" at bounding box center [161, 64] width 86 height 11
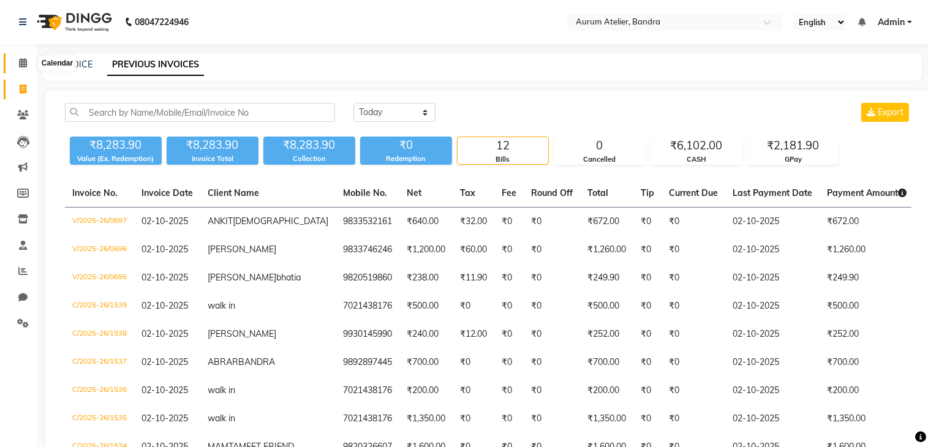
click at [21, 61] on icon at bounding box center [23, 62] width 8 height 9
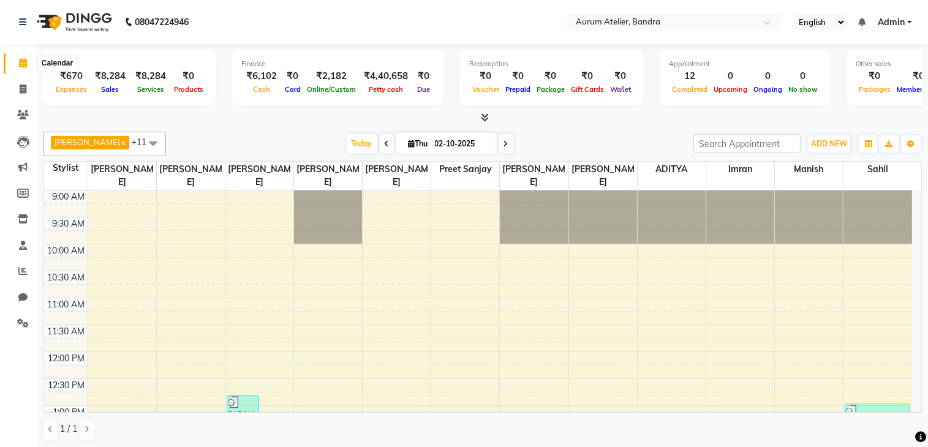
click at [23, 61] on icon at bounding box center [23, 62] width 8 height 9
click at [20, 88] on icon at bounding box center [23, 89] width 7 height 9
select select "service"
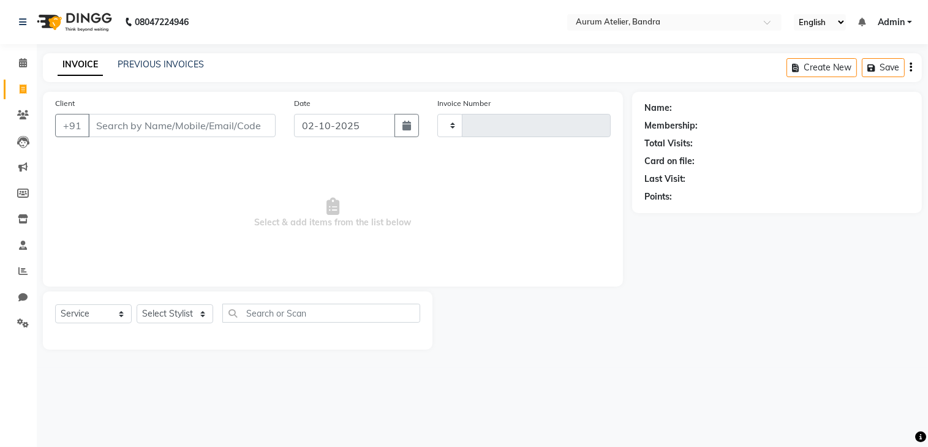
type input "0698"
select select "7410"
click at [169, 62] on link "PREVIOUS INVOICES" at bounding box center [161, 64] width 86 height 11
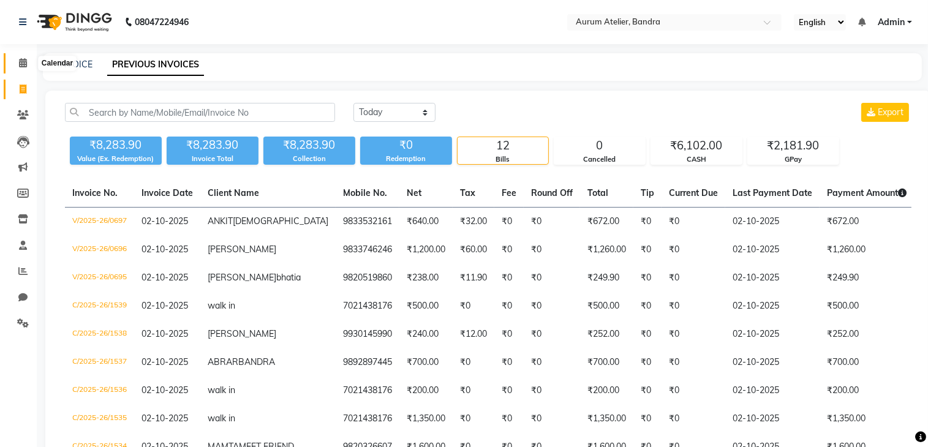
click at [20, 61] on icon at bounding box center [23, 62] width 8 height 9
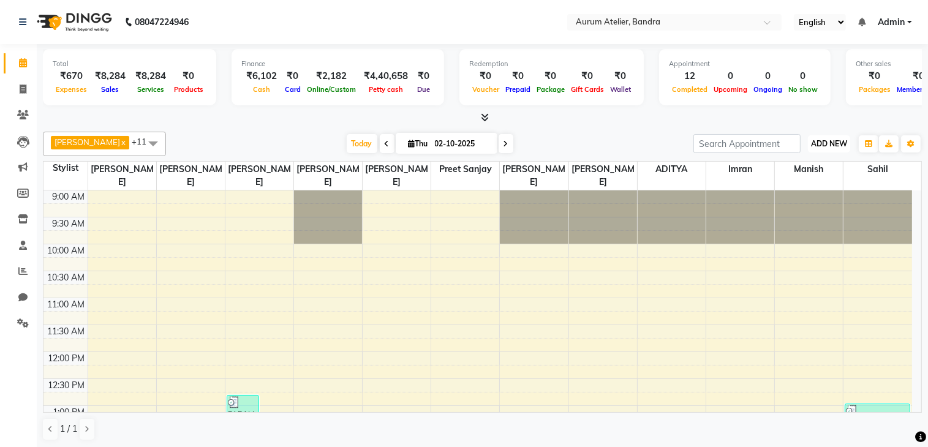
click at [840, 142] on span "ADD NEW" at bounding box center [829, 143] width 36 height 9
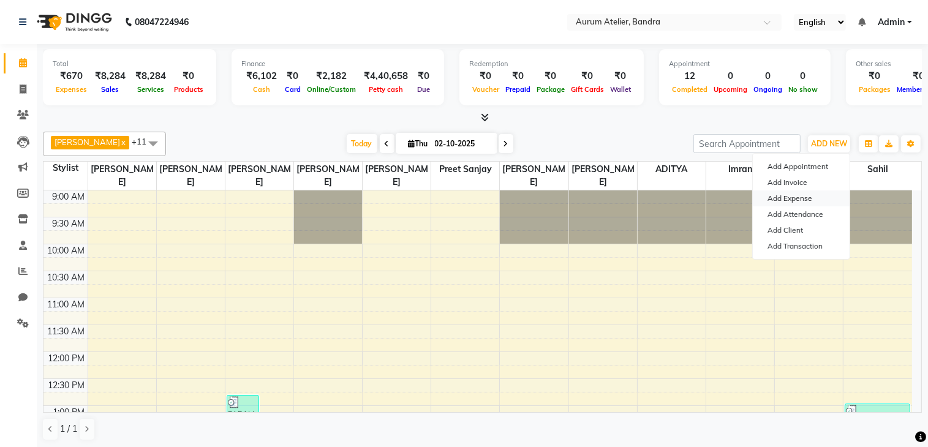
click at [791, 202] on link "Add Expense" at bounding box center [801, 199] width 97 height 16
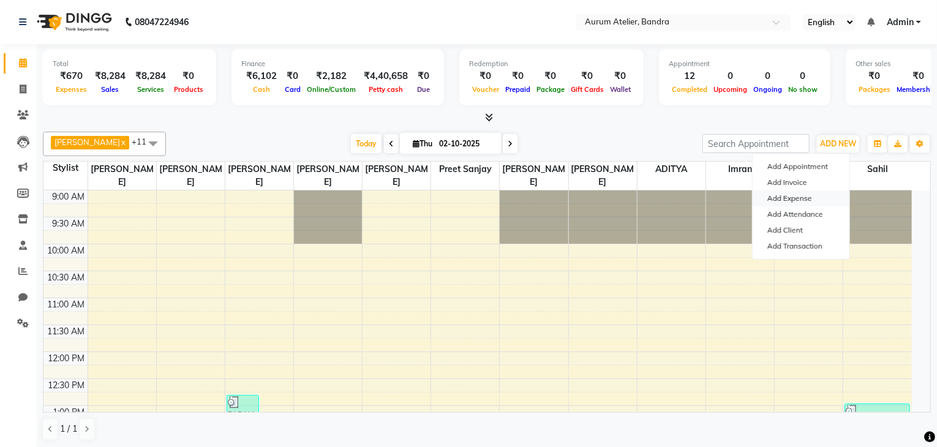
select select "1"
select select "6514"
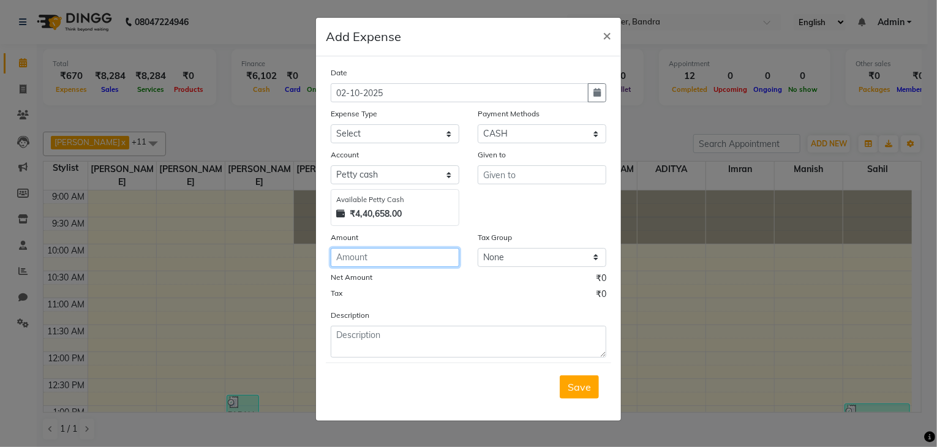
click at [418, 267] on input "number" at bounding box center [395, 257] width 129 height 19
type input "130"
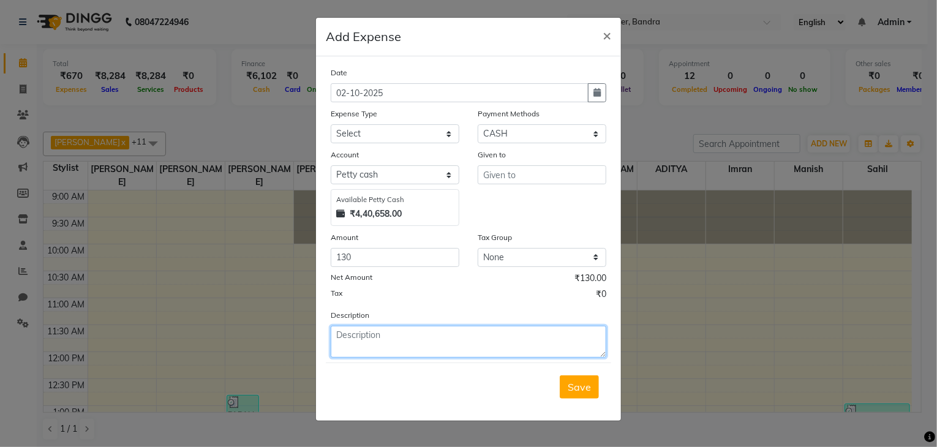
click at [431, 353] on textarea at bounding box center [469, 342] width 276 height 32
type textarea "REGISTER"
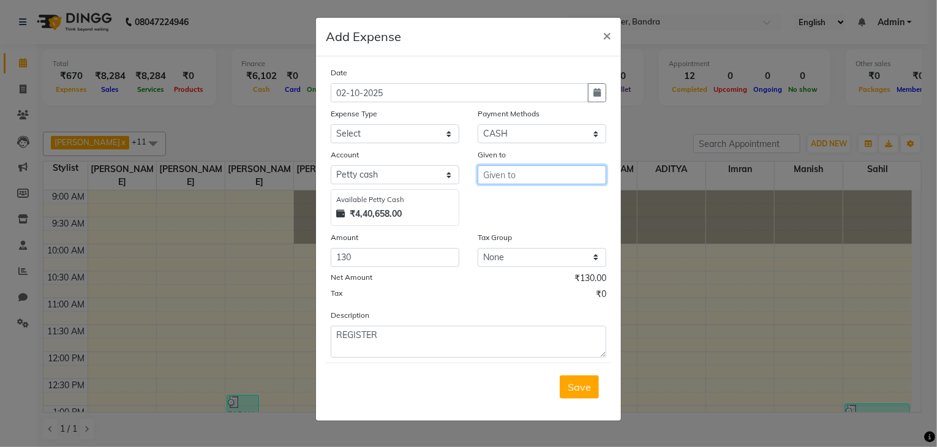
click at [572, 172] on input "text" at bounding box center [542, 174] width 129 height 19
type input "BOOK SOP"
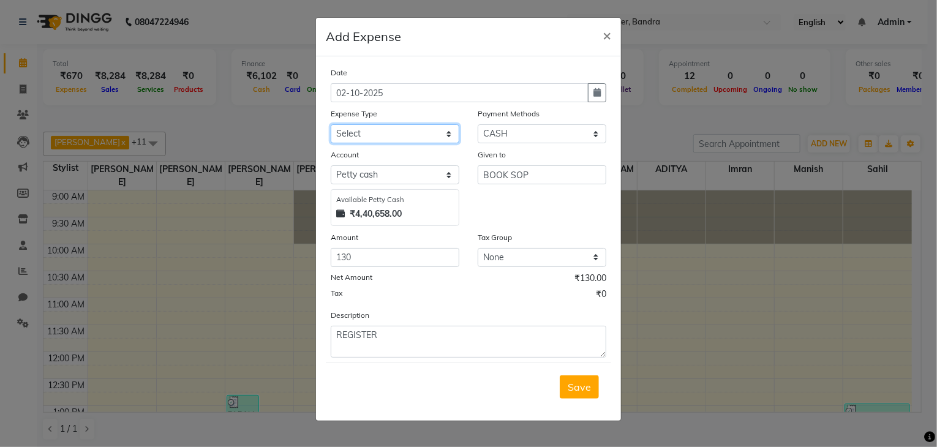
click at [431, 129] on select "Select Advance Salary Bank charges Car maintenance Cash transfer to bank Cash t…" at bounding box center [395, 133] width 129 height 19
select select "4"
click at [331, 126] on select "Select Advance Salary Bank charges Car maintenance Cash transfer to bank Cash t…" at bounding box center [395, 133] width 129 height 19
click at [579, 396] on button "Save" at bounding box center [579, 387] width 39 height 23
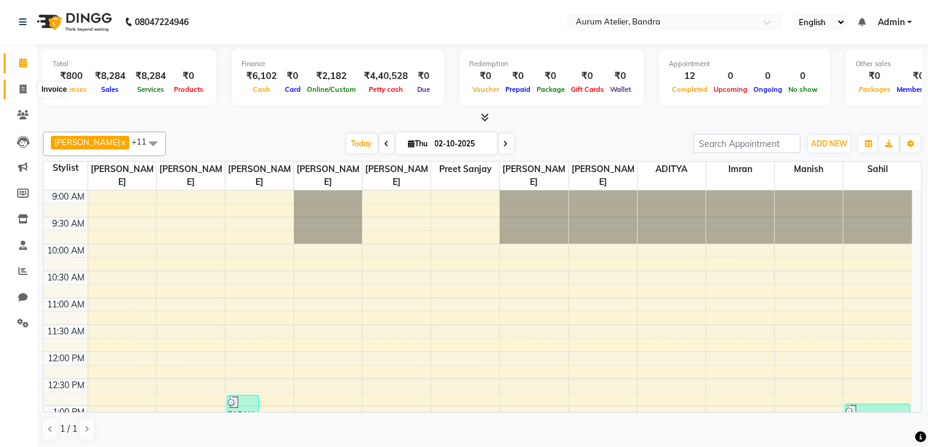
click at [20, 86] on icon at bounding box center [23, 89] width 7 height 9
select select "7410"
select select "service"
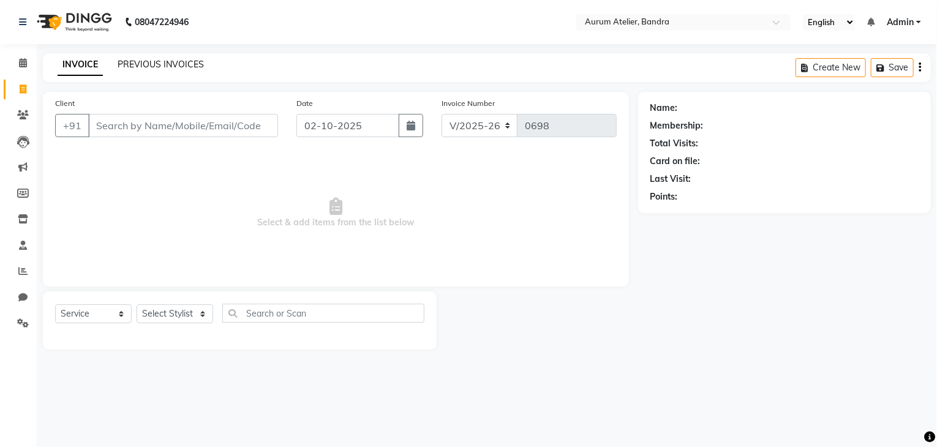
click at [140, 67] on link "PREVIOUS INVOICES" at bounding box center [161, 64] width 86 height 11
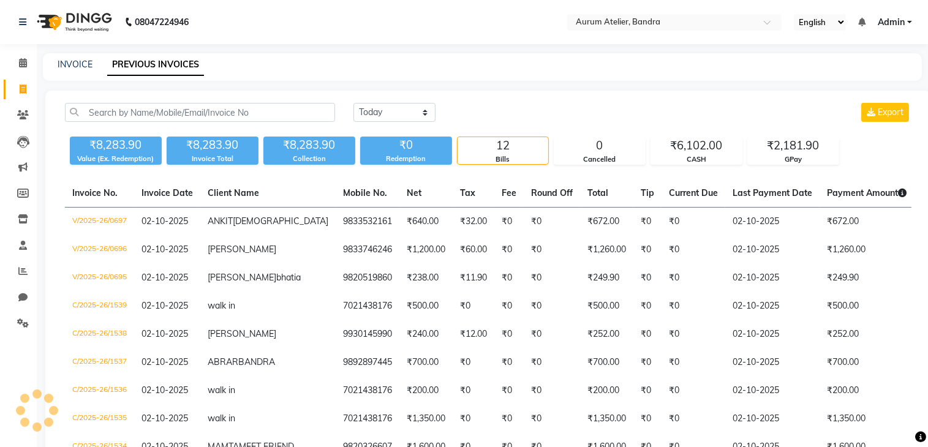
click at [905, 25] on span "Admin" at bounding box center [891, 22] width 27 height 13
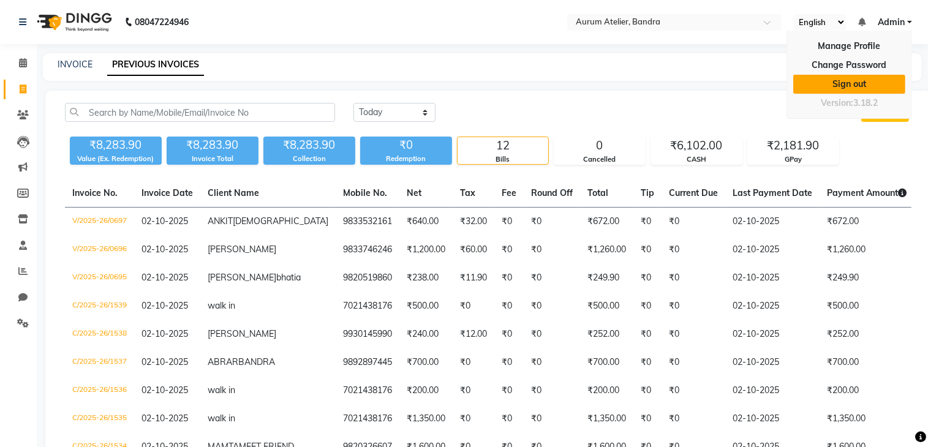
click at [870, 83] on link "Sign out" at bounding box center [849, 84] width 112 height 19
